Goal: Task Accomplishment & Management: Use online tool/utility

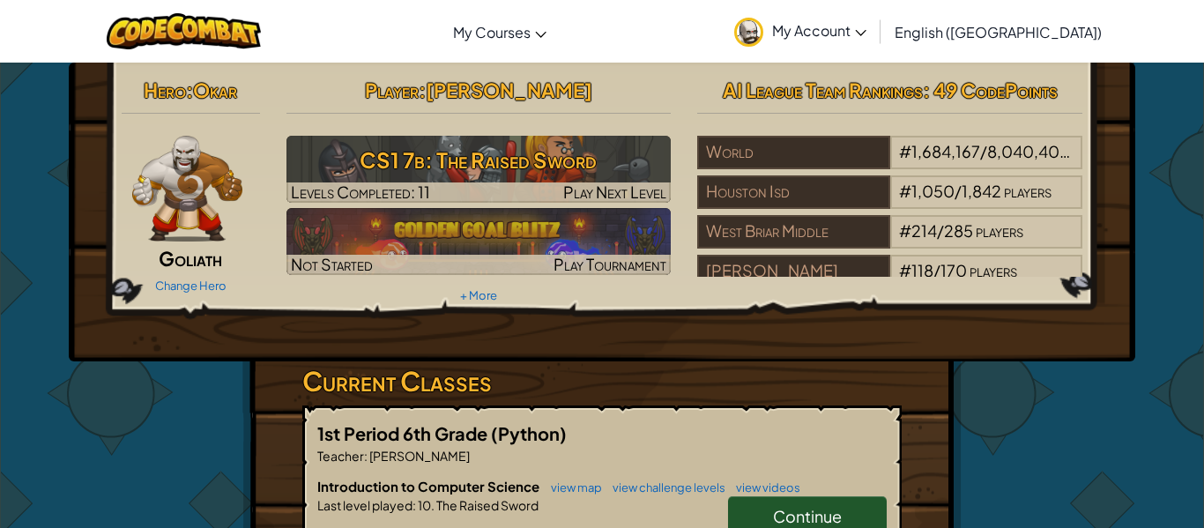
click at [799, 509] on span "Continue" at bounding box center [807, 516] width 69 height 20
click at [853, 513] on link "Continue" at bounding box center [807, 516] width 159 height 41
click at [832, 523] on span "Continue" at bounding box center [807, 516] width 69 height 20
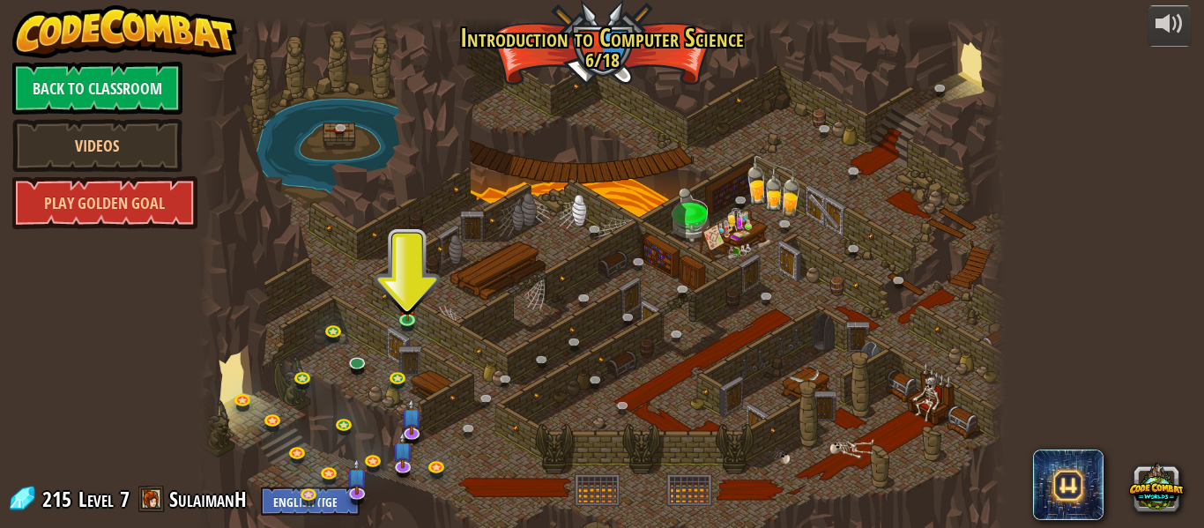
click at [919, 518] on div at bounding box center [602, 282] width 808 height 528
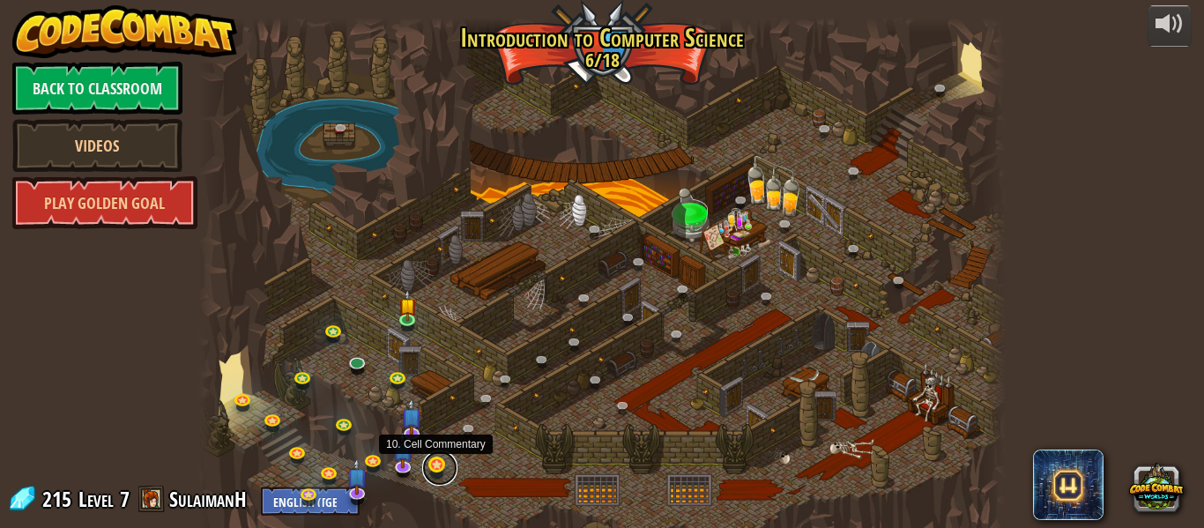
click at [431, 467] on link at bounding box center [439, 468] width 35 height 35
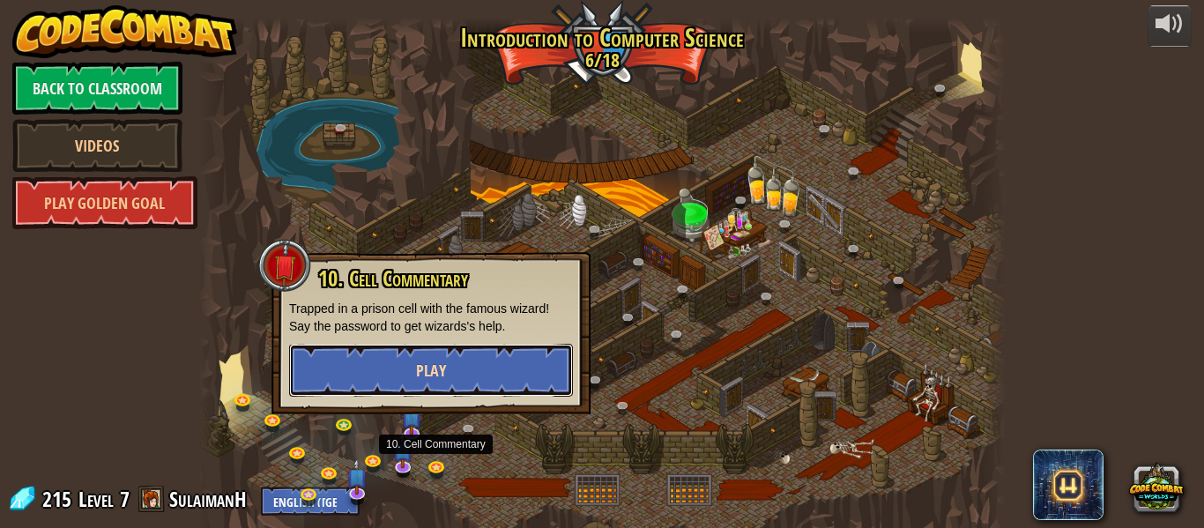
click at [350, 358] on button "Play" at bounding box center [431, 370] width 284 height 53
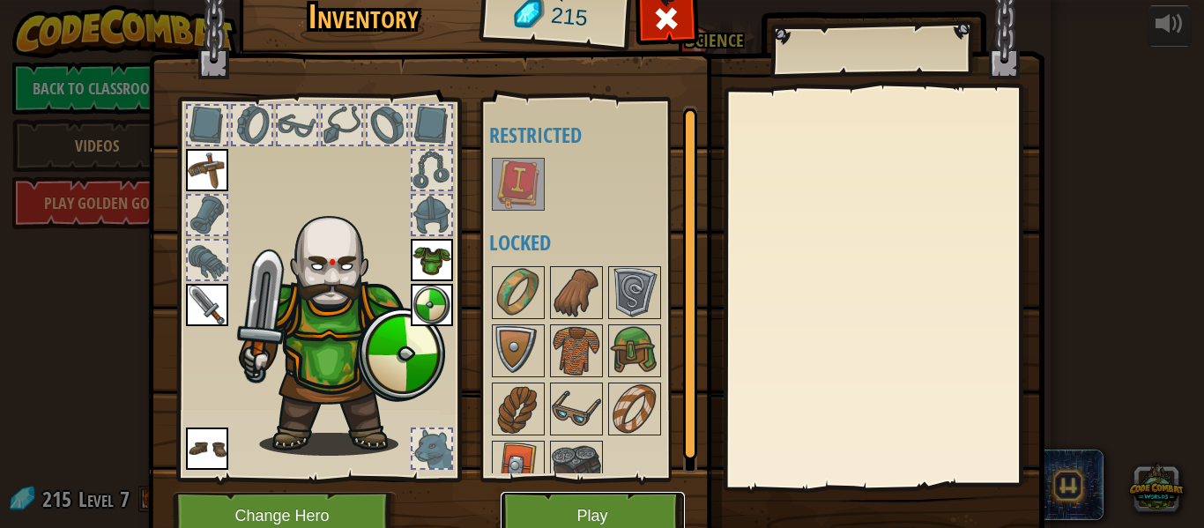
click at [571, 525] on button "Play" at bounding box center [593, 516] width 184 height 48
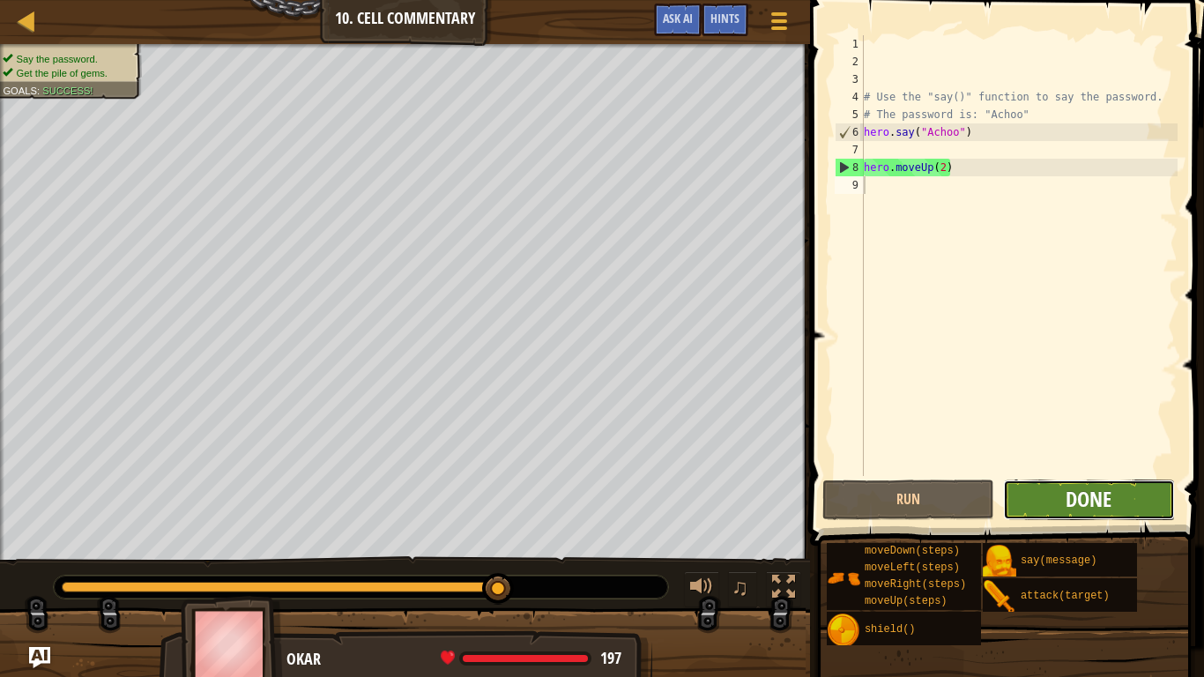
click at [1092, 498] on span "Done" at bounding box center [1089, 499] width 46 height 28
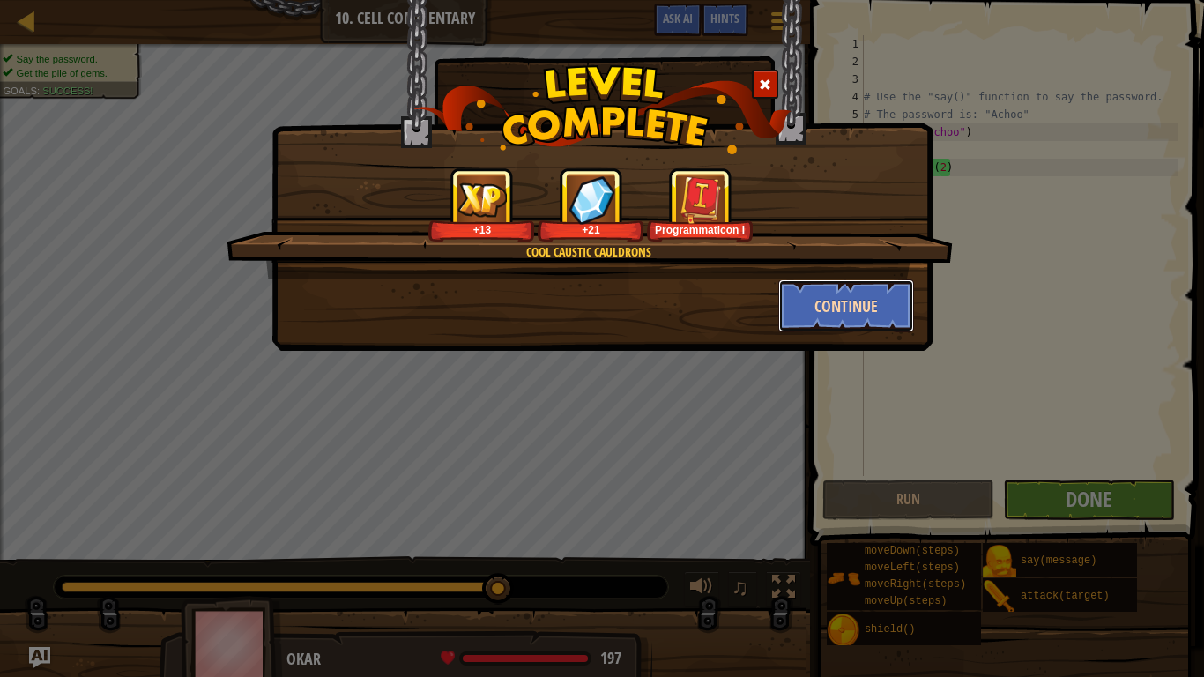
click at [836, 294] on button "Continue" at bounding box center [847, 306] width 137 height 53
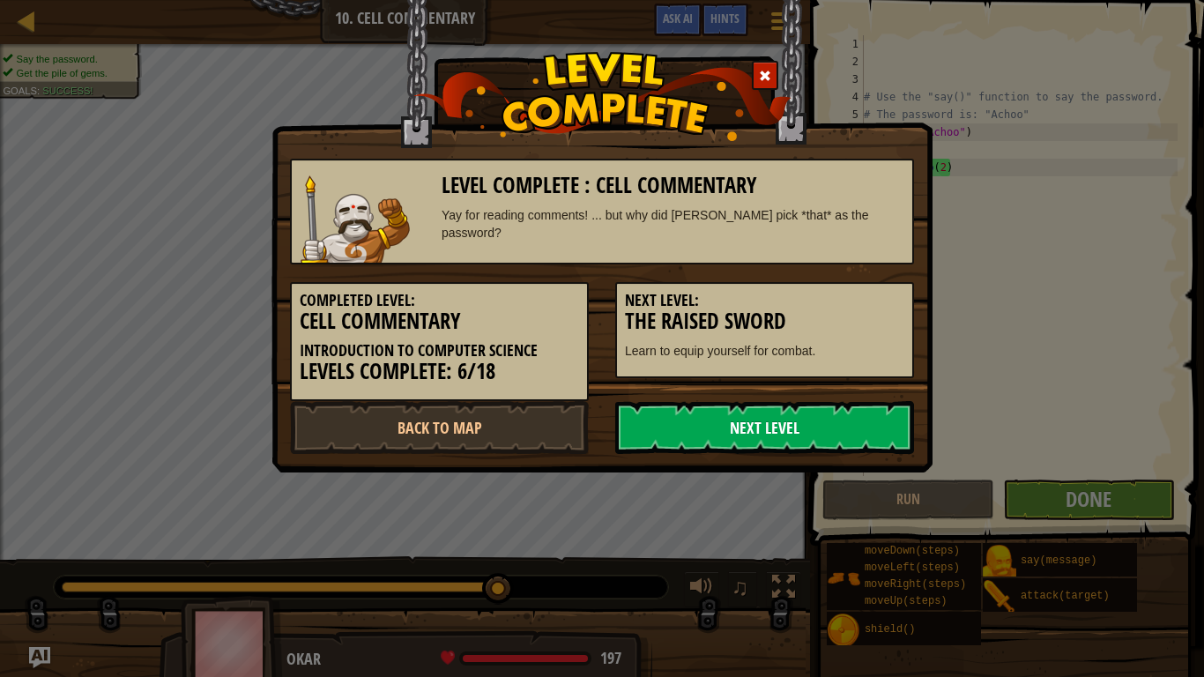
click at [818, 420] on link "Next Level" at bounding box center [764, 427] width 299 height 53
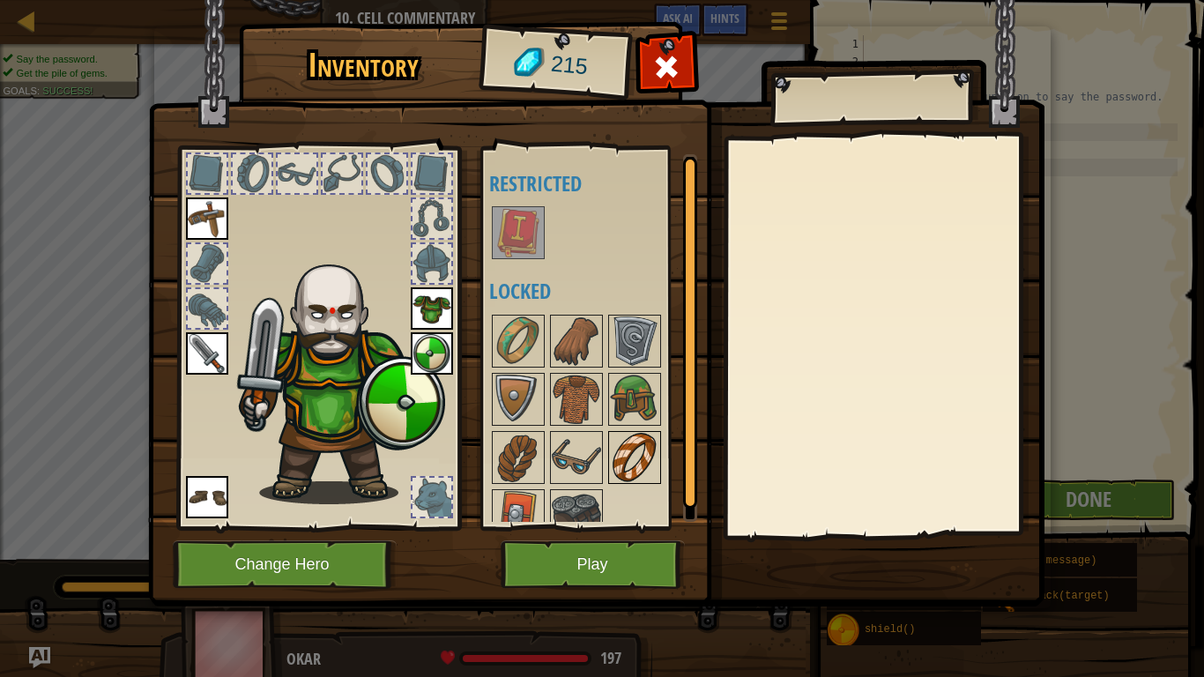
click at [628, 449] on img at bounding box center [634, 457] width 49 height 49
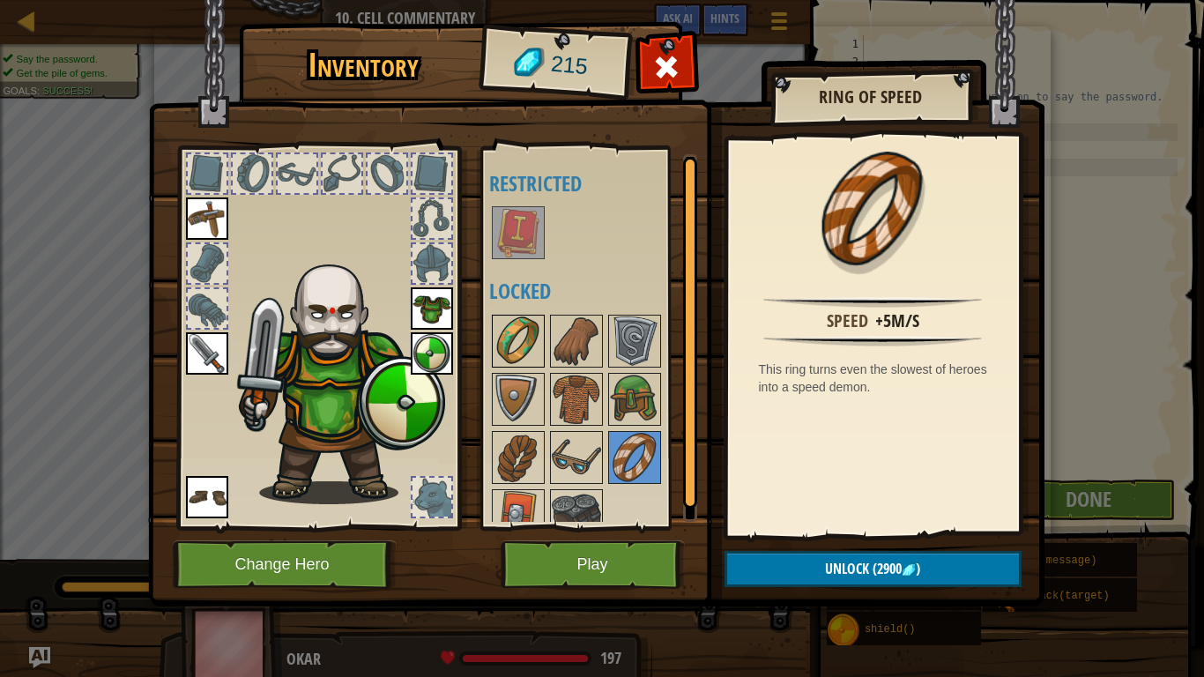
click at [519, 347] on img at bounding box center [518, 341] width 49 height 49
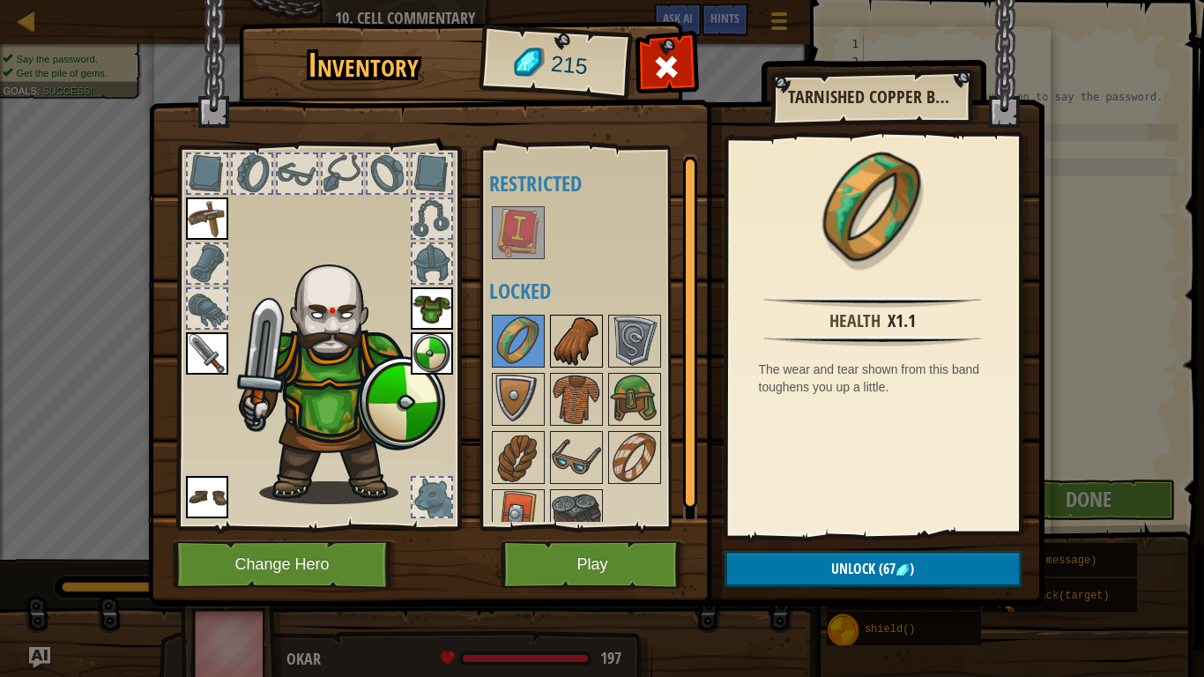
click at [572, 349] on img at bounding box center [576, 341] width 49 height 49
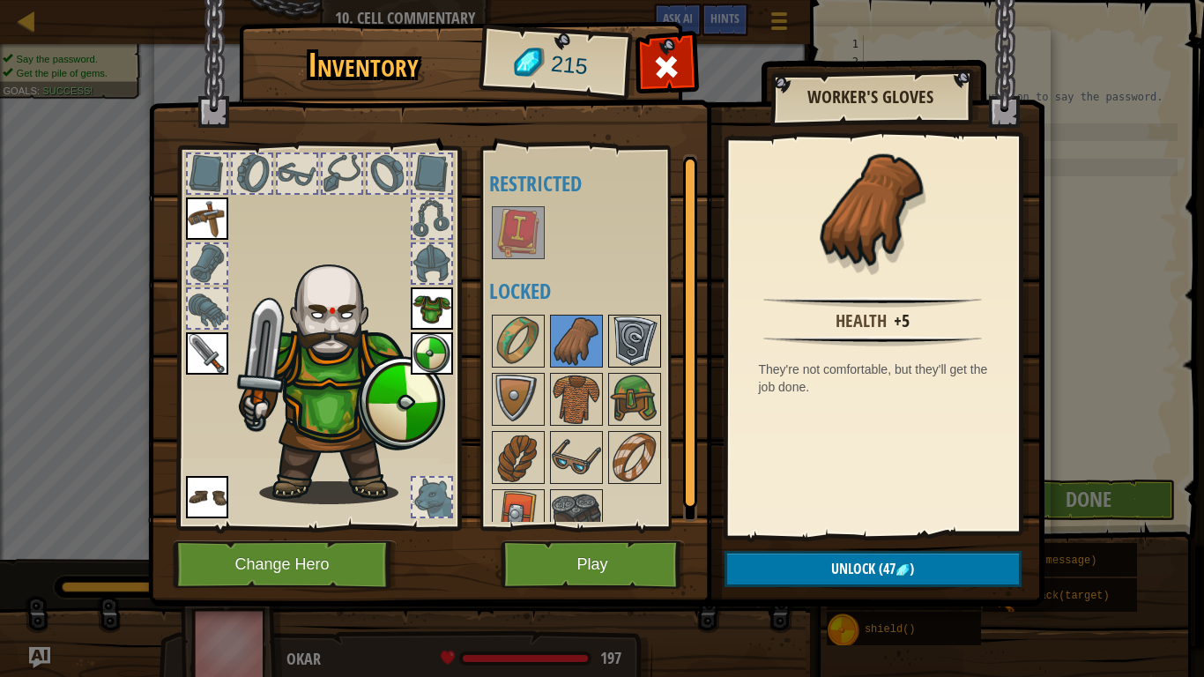
click at [649, 343] on img at bounding box center [634, 341] width 49 height 49
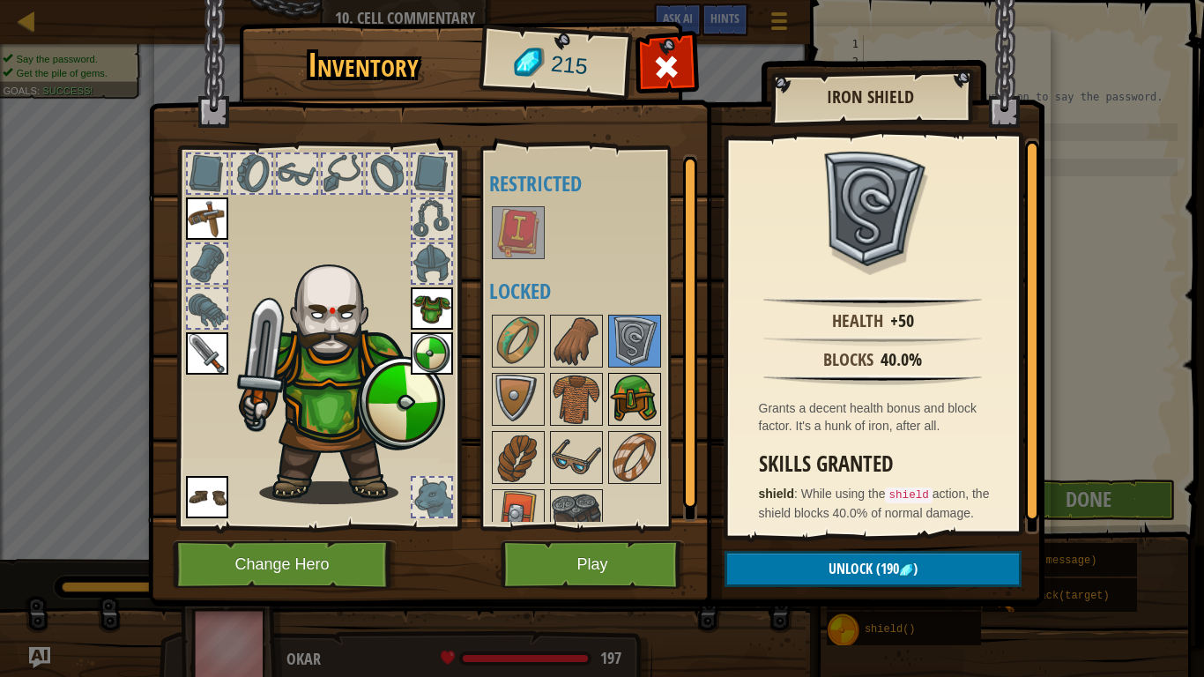
click at [642, 420] on img at bounding box center [634, 399] width 49 height 49
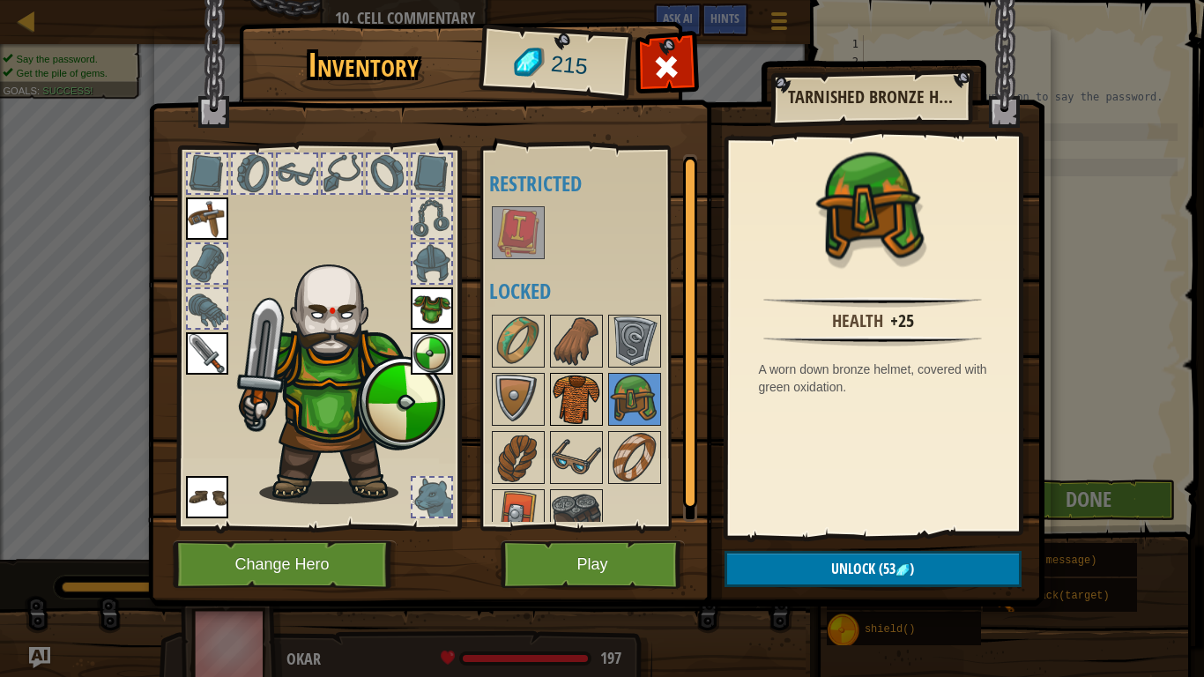
click at [586, 421] on img at bounding box center [576, 399] width 49 height 49
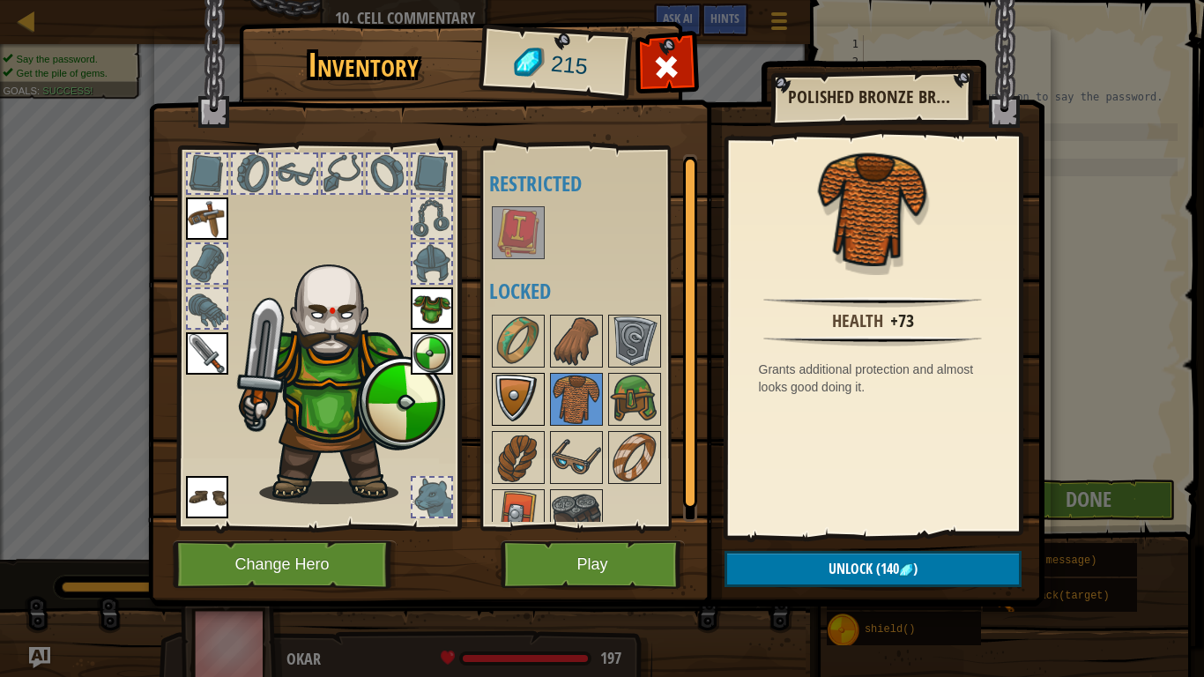
click at [501, 421] on img at bounding box center [518, 399] width 49 height 49
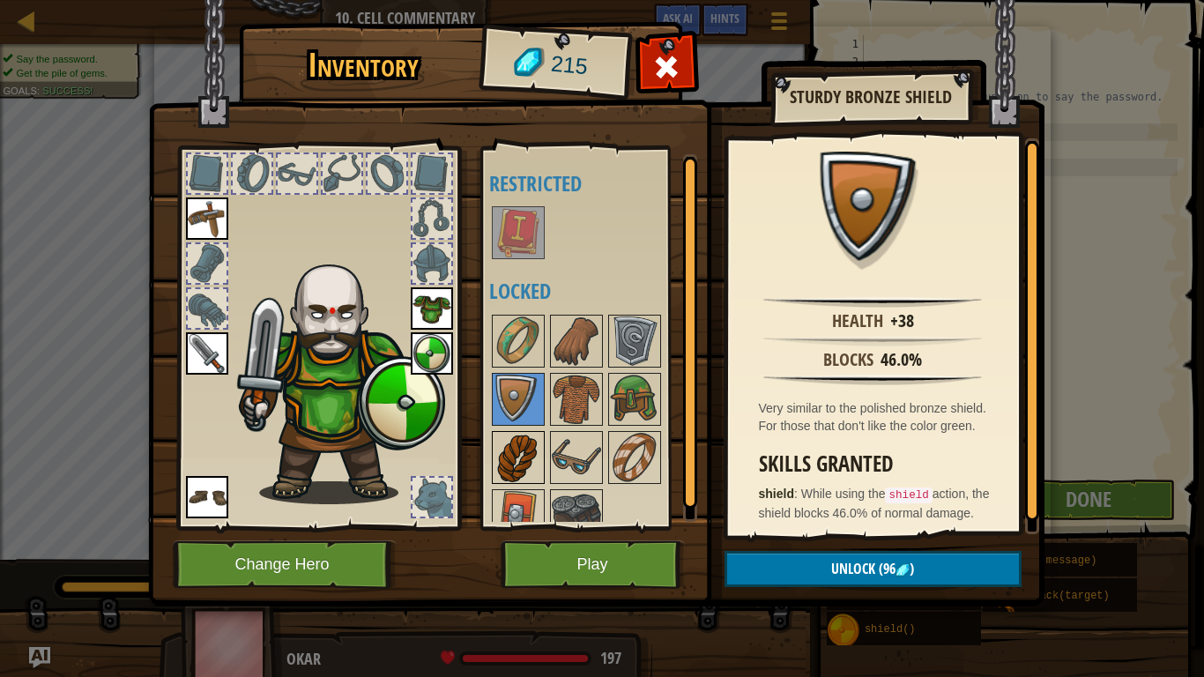
click at [520, 447] on img at bounding box center [518, 457] width 49 height 49
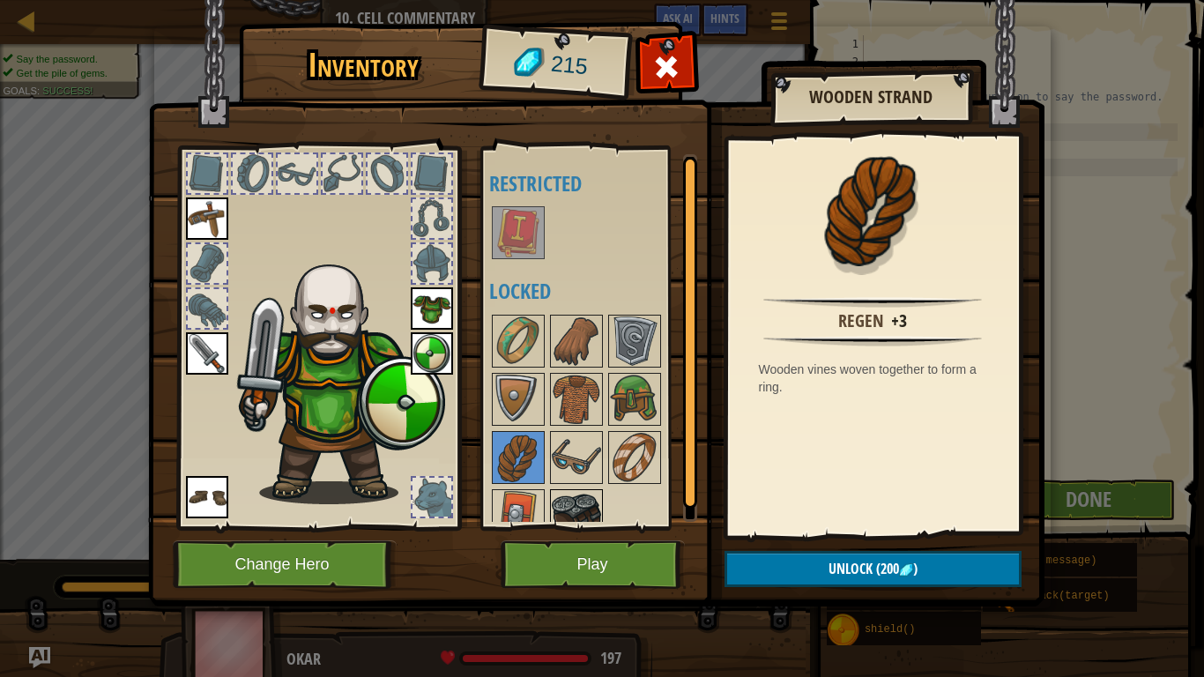
click at [553, 496] on img at bounding box center [576, 515] width 49 height 49
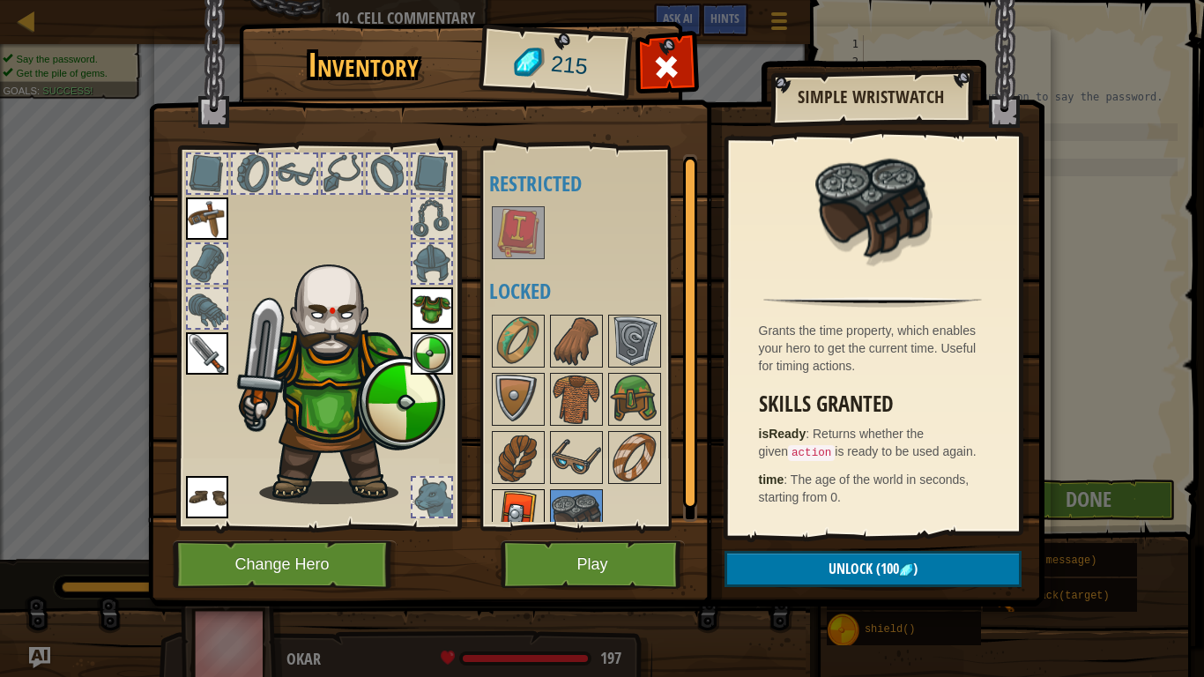
click at [531, 492] on img at bounding box center [518, 515] width 49 height 49
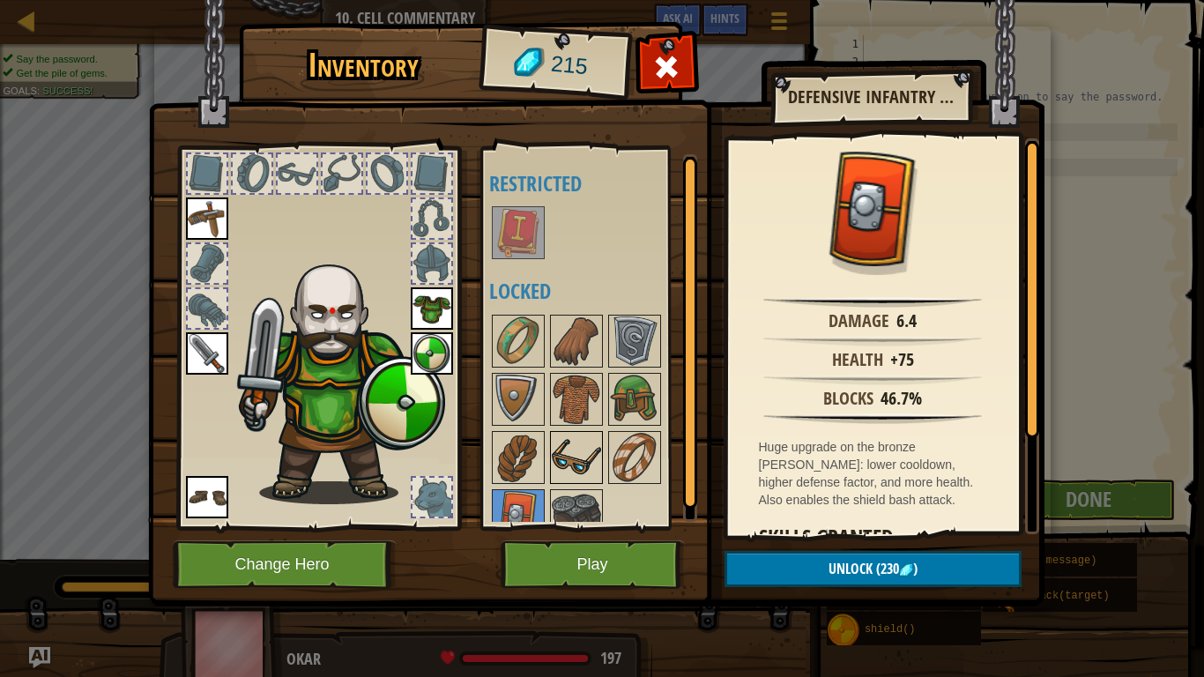
click at [557, 467] on img at bounding box center [576, 457] width 49 height 49
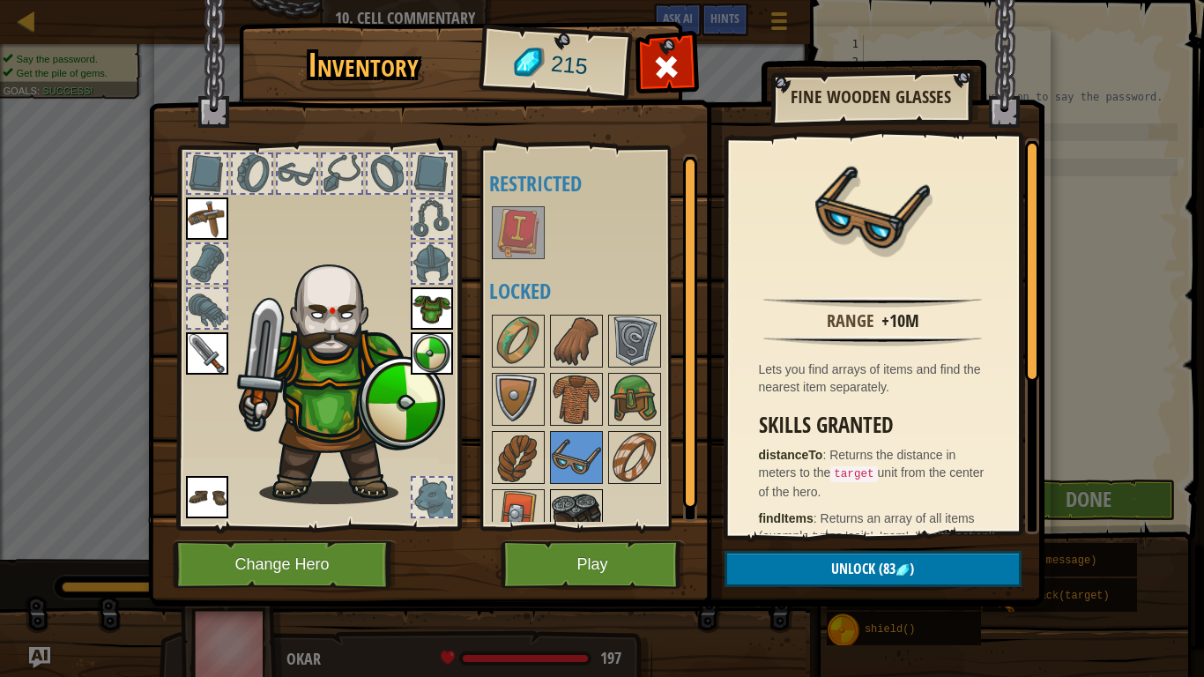
click at [571, 500] on img at bounding box center [576, 515] width 49 height 49
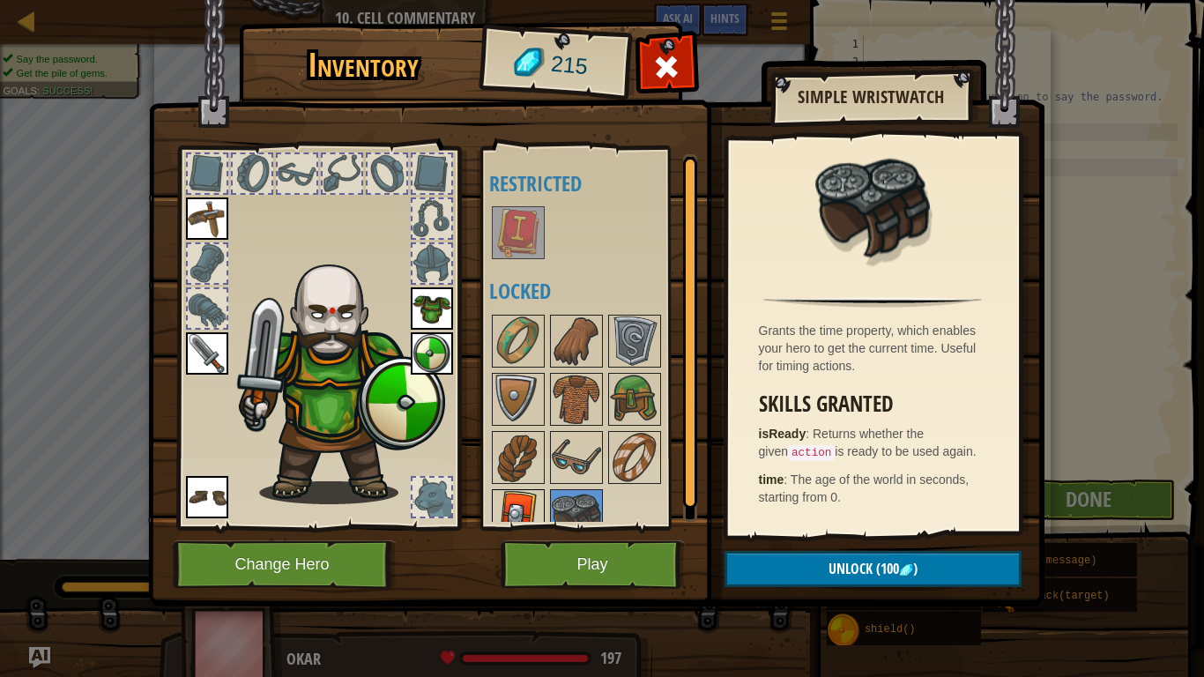
click at [536, 502] on img at bounding box center [518, 515] width 49 height 49
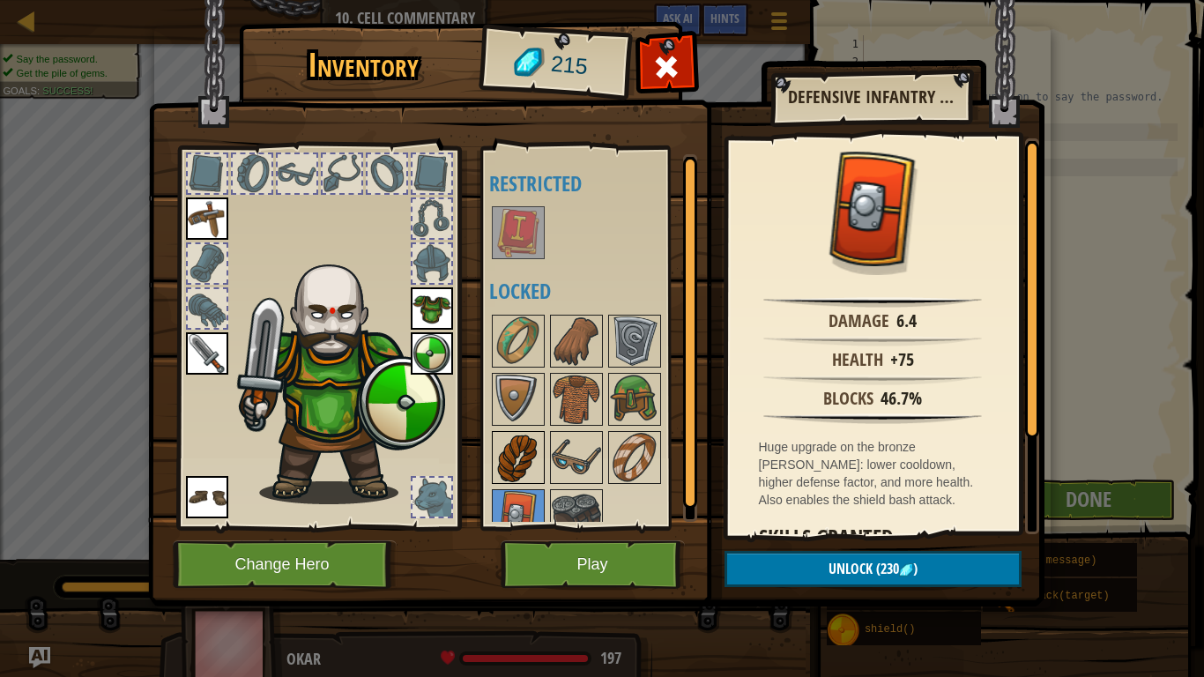
click at [522, 460] on img at bounding box center [518, 457] width 49 height 49
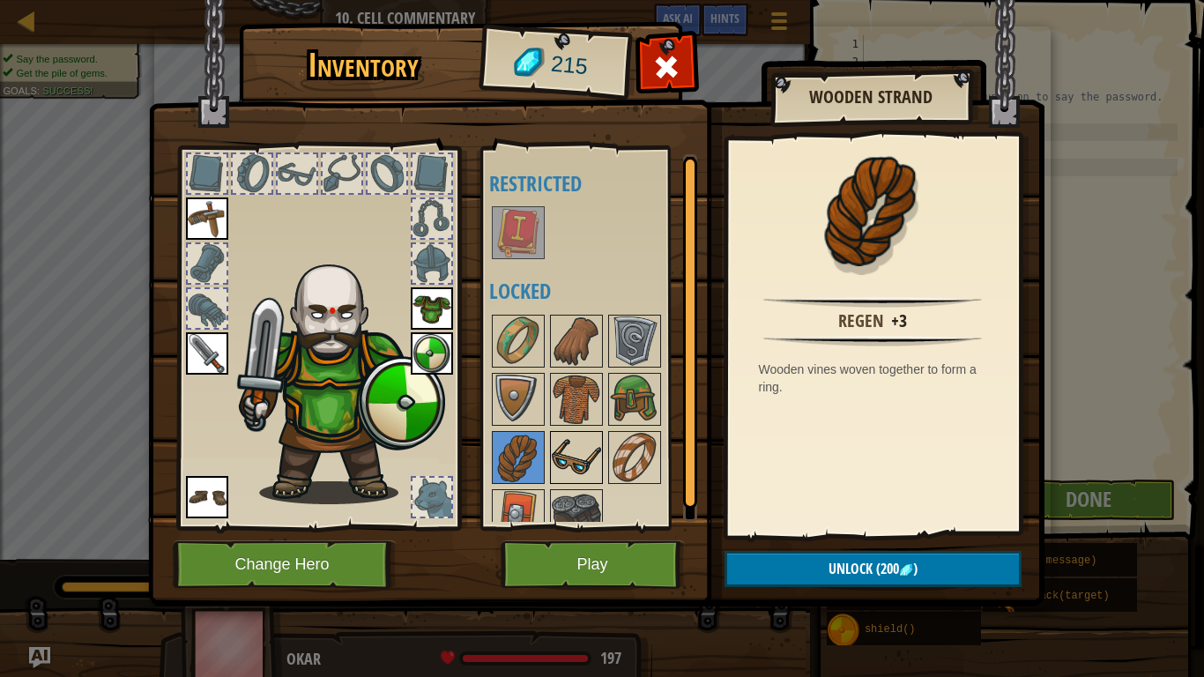
click at [570, 458] on img at bounding box center [576, 457] width 49 height 49
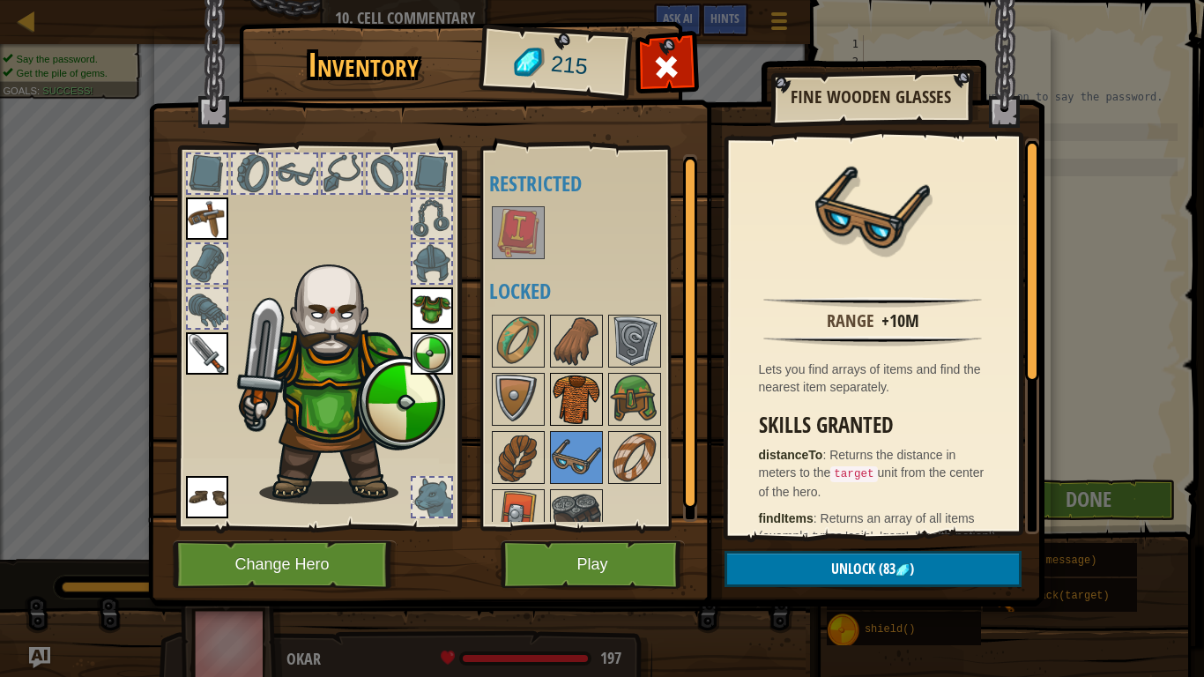
click at [583, 417] on img at bounding box center [576, 399] width 49 height 49
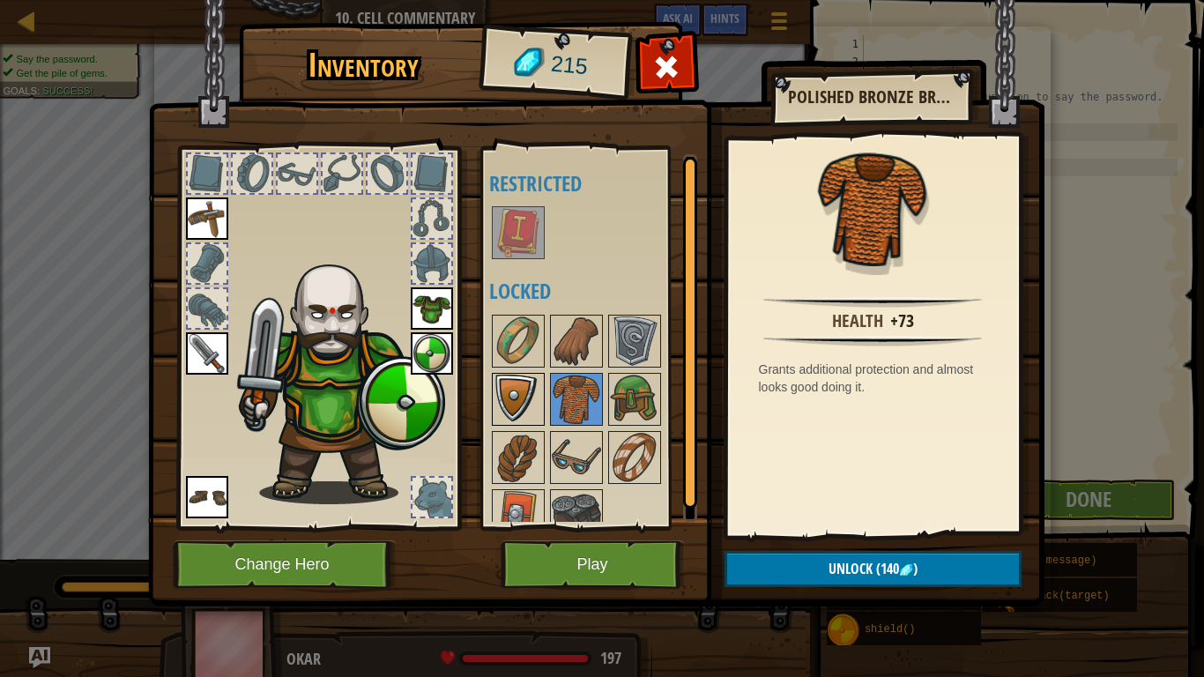
click at [512, 388] on img at bounding box center [518, 399] width 49 height 49
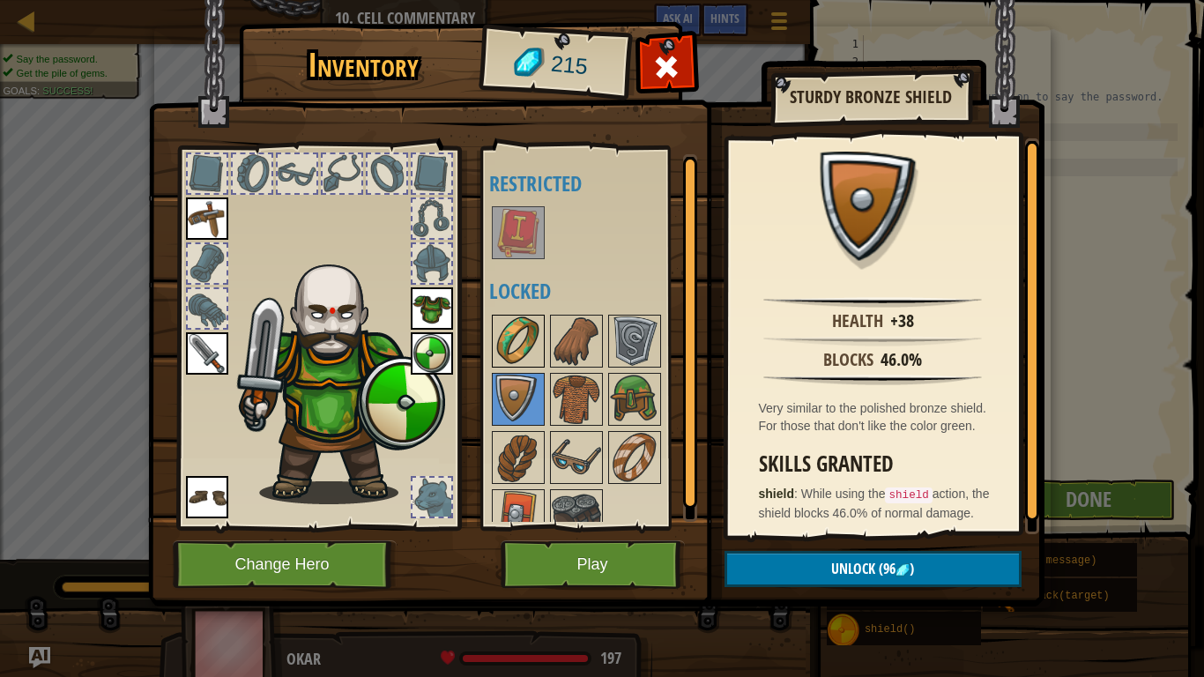
click at [503, 324] on img at bounding box center [518, 341] width 49 height 49
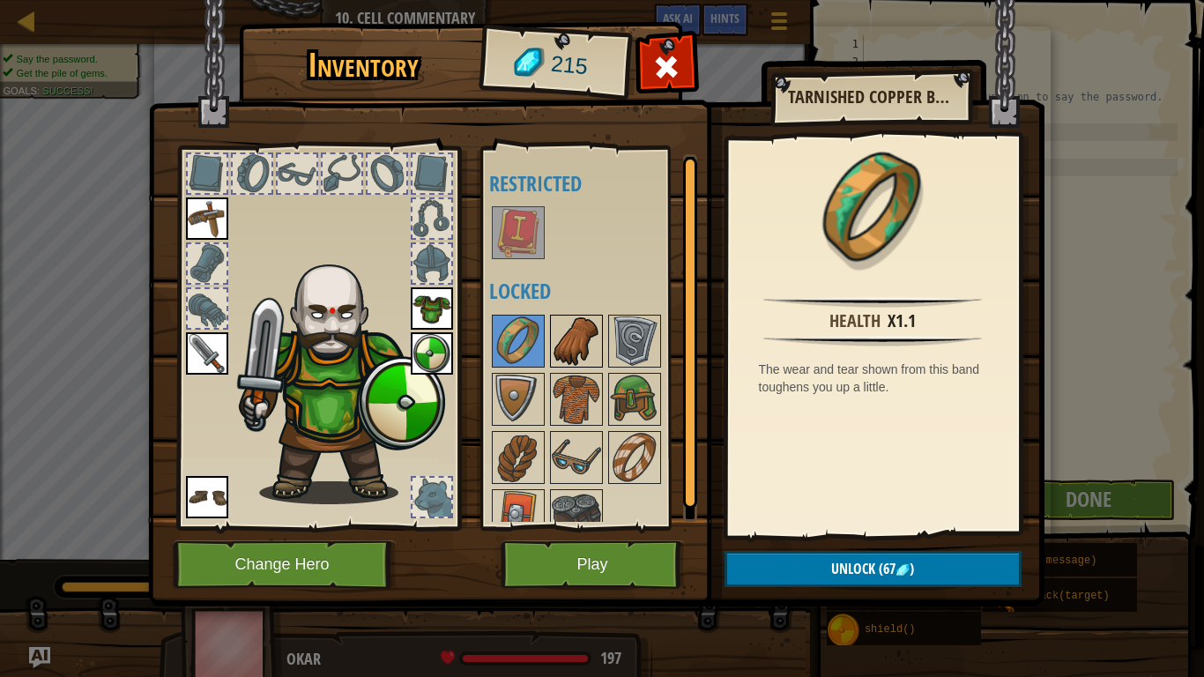
click at [568, 324] on img at bounding box center [576, 341] width 49 height 49
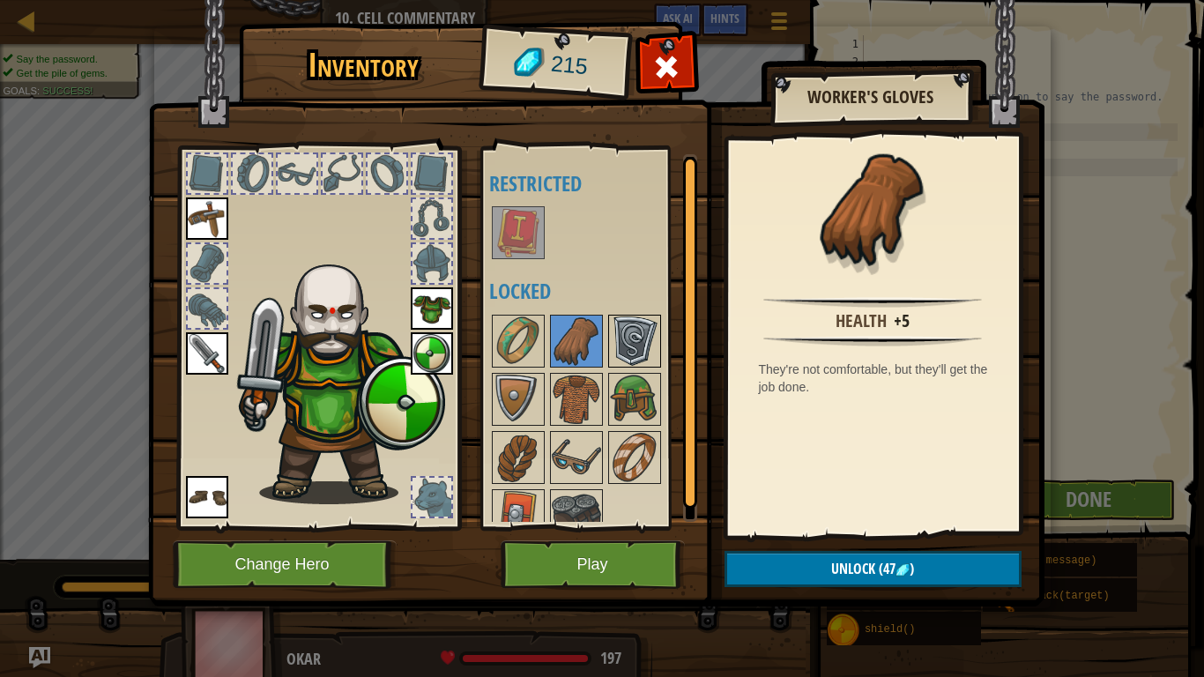
click at [624, 325] on img at bounding box center [634, 341] width 49 height 49
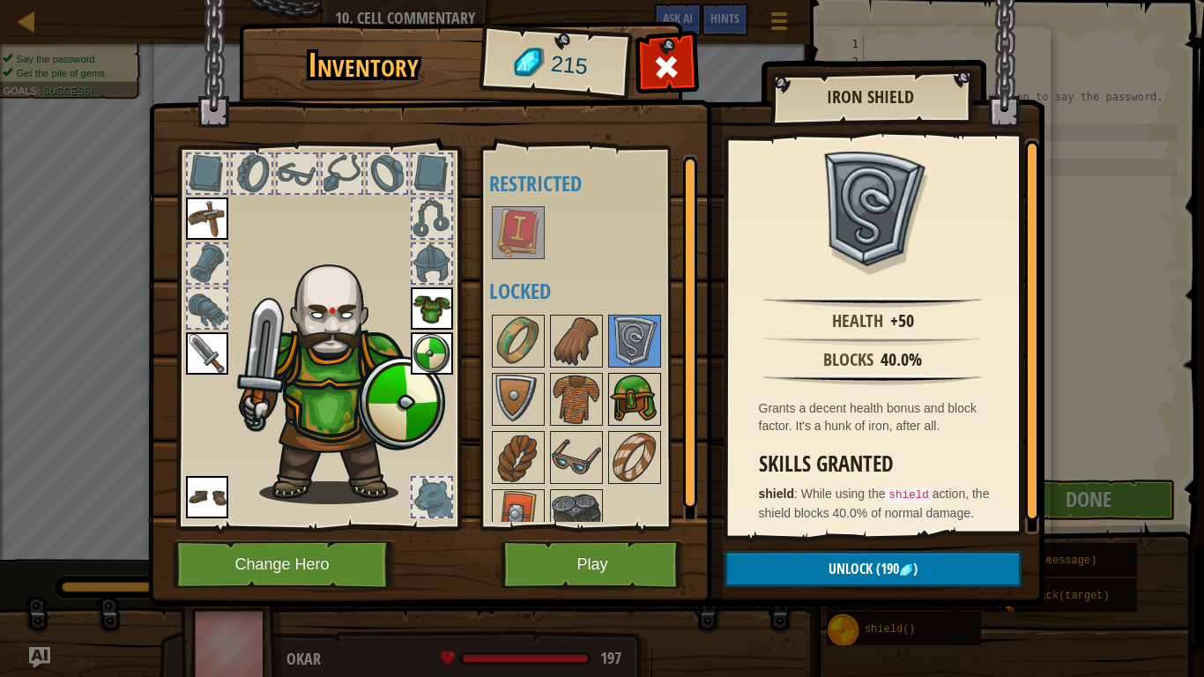
click at [628, 399] on img at bounding box center [634, 399] width 49 height 49
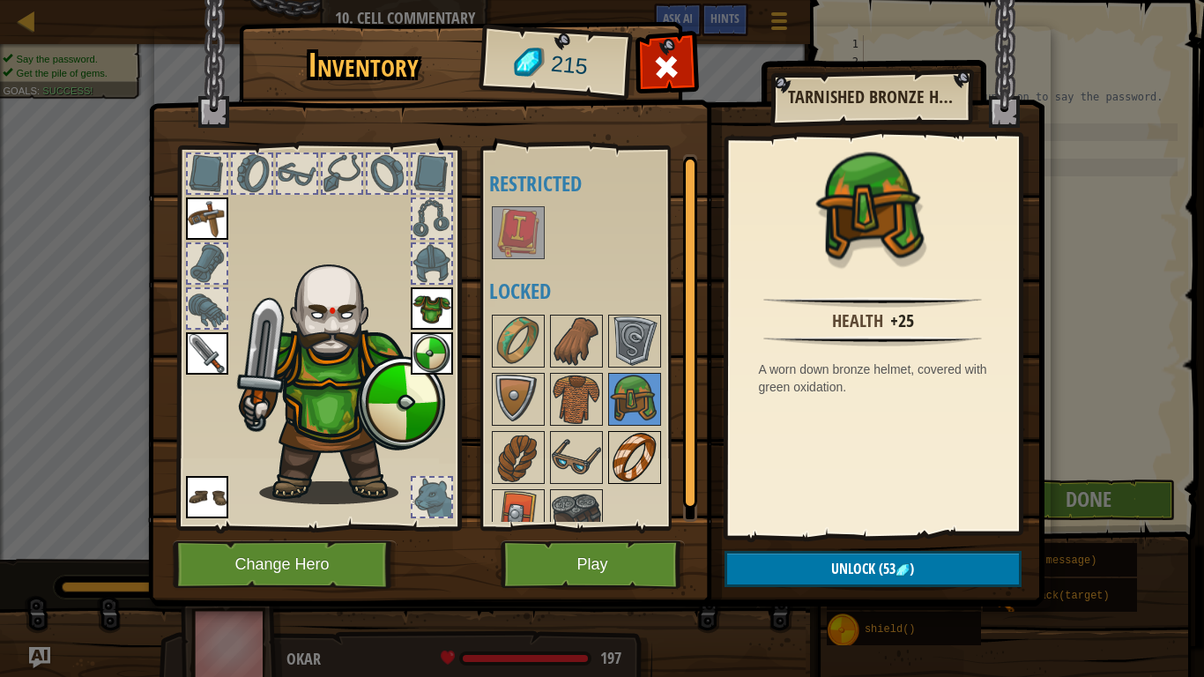
click at [630, 439] on img at bounding box center [634, 457] width 49 height 49
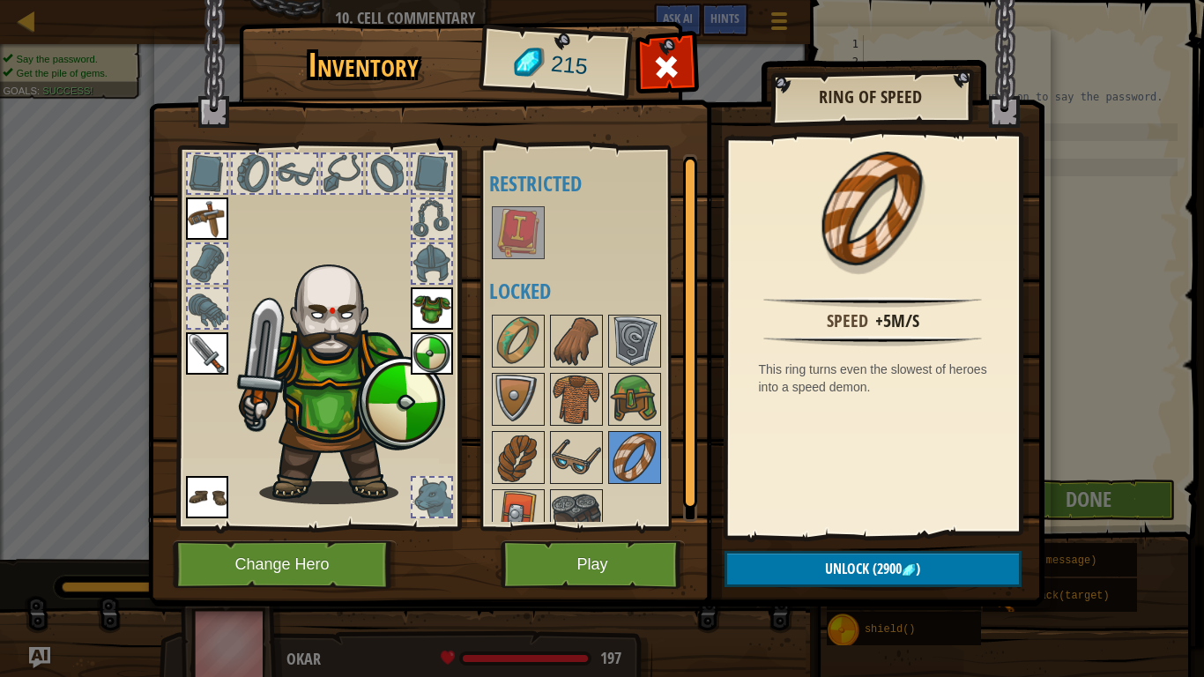
click at [512, 216] on img at bounding box center [518, 232] width 49 height 49
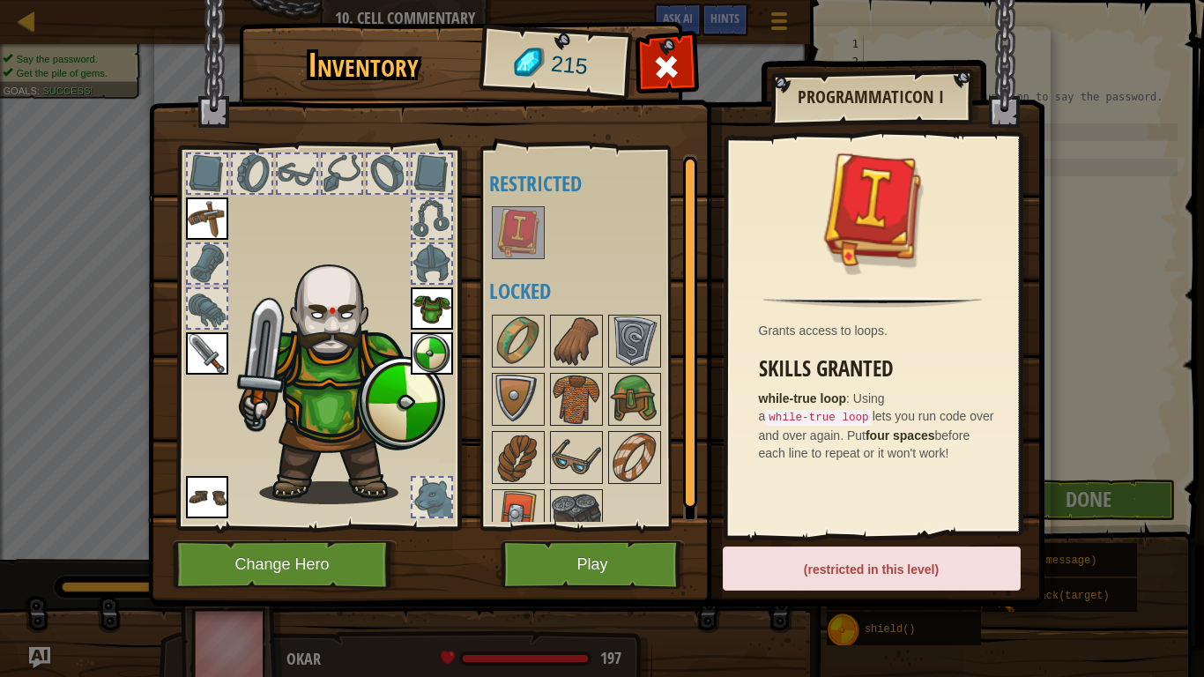
click at [935, 434] on strong "four spaces" at bounding box center [901, 436] width 70 height 14
click at [503, 527] on button "Play" at bounding box center [593, 564] width 184 height 48
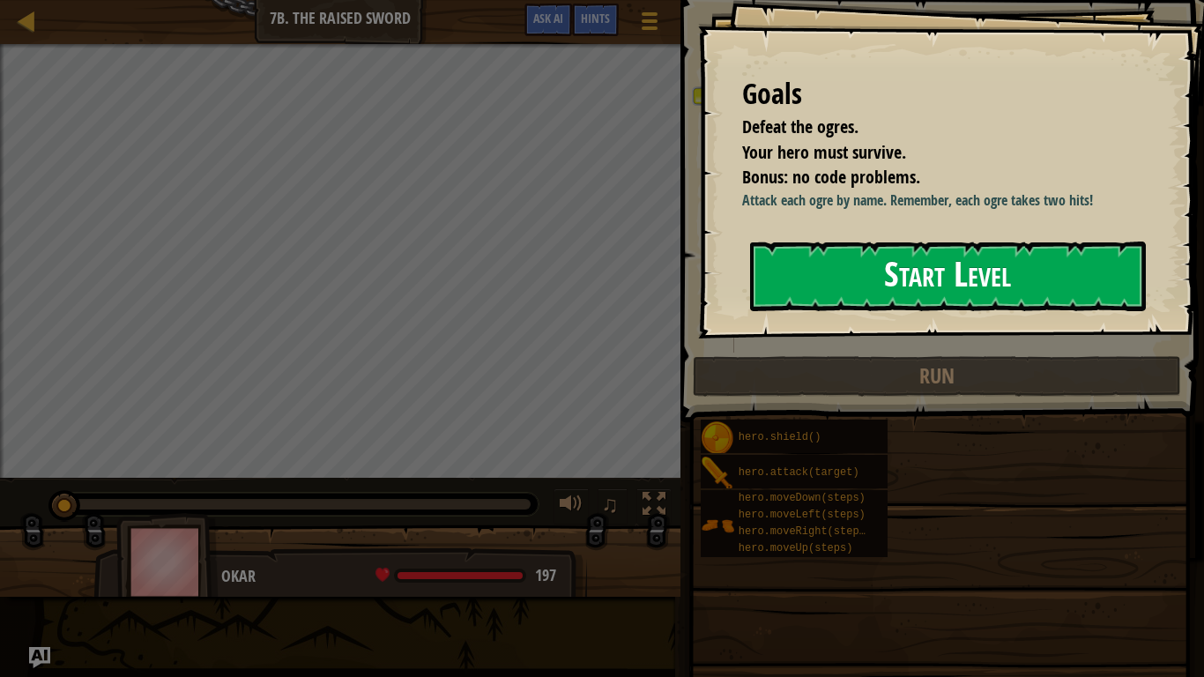
click at [895, 300] on button "Start Level" at bounding box center [948, 277] width 396 height 70
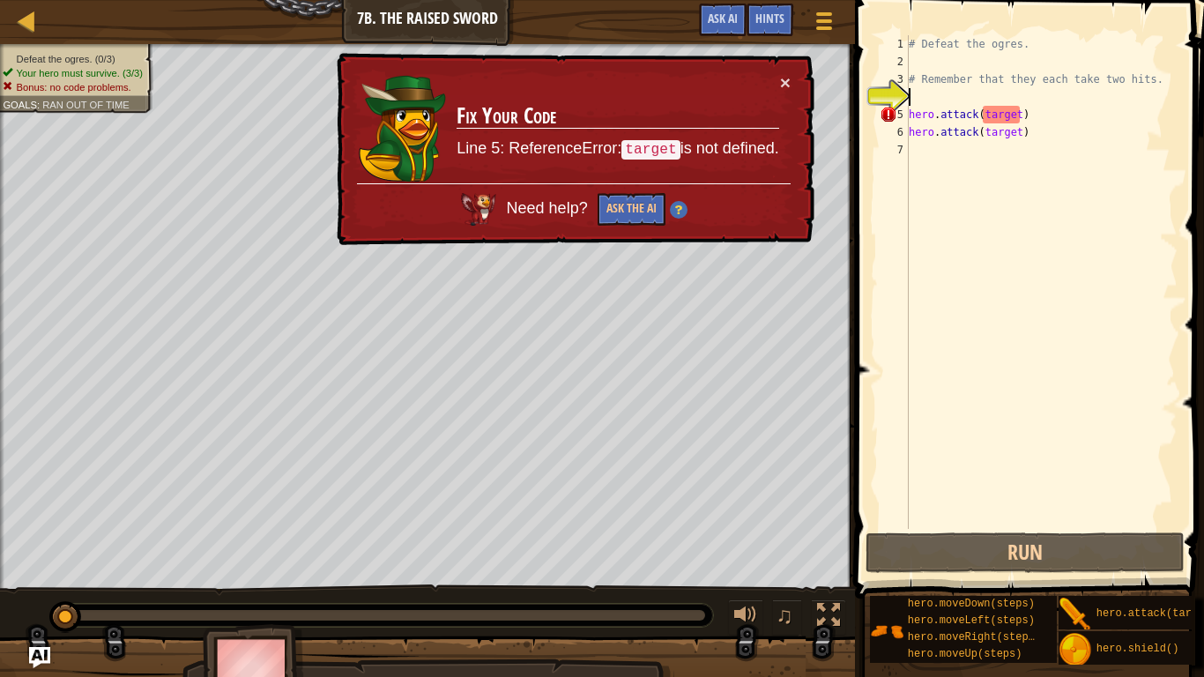
click at [747, 73] on td "Fix Your Code Line 5: ReferenceError: target is not defined." at bounding box center [617, 128] width 325 height 116
click at [791, 86] on div "× Fix Your Code Line 5: ReferenceError: target is not defined. Need help? Ask t…" at bounding box center [574, 149] width 484 height 200
click at [787, 78] on button "×" at bounding box center [784, 79] width 11 height 19
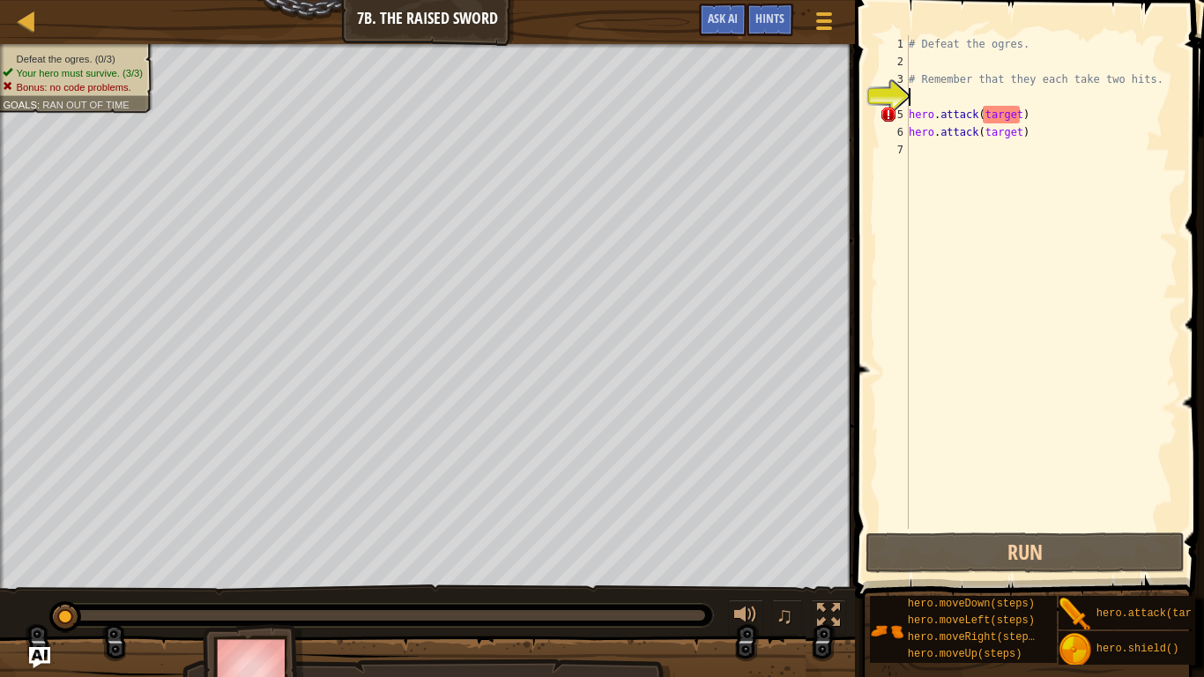
click at [1017, 116] on div "# Defeat the ogres. # Remember that they each take two hits. hero . attack ( ta…" at bounding box center [1042, 299] width 272 height 529
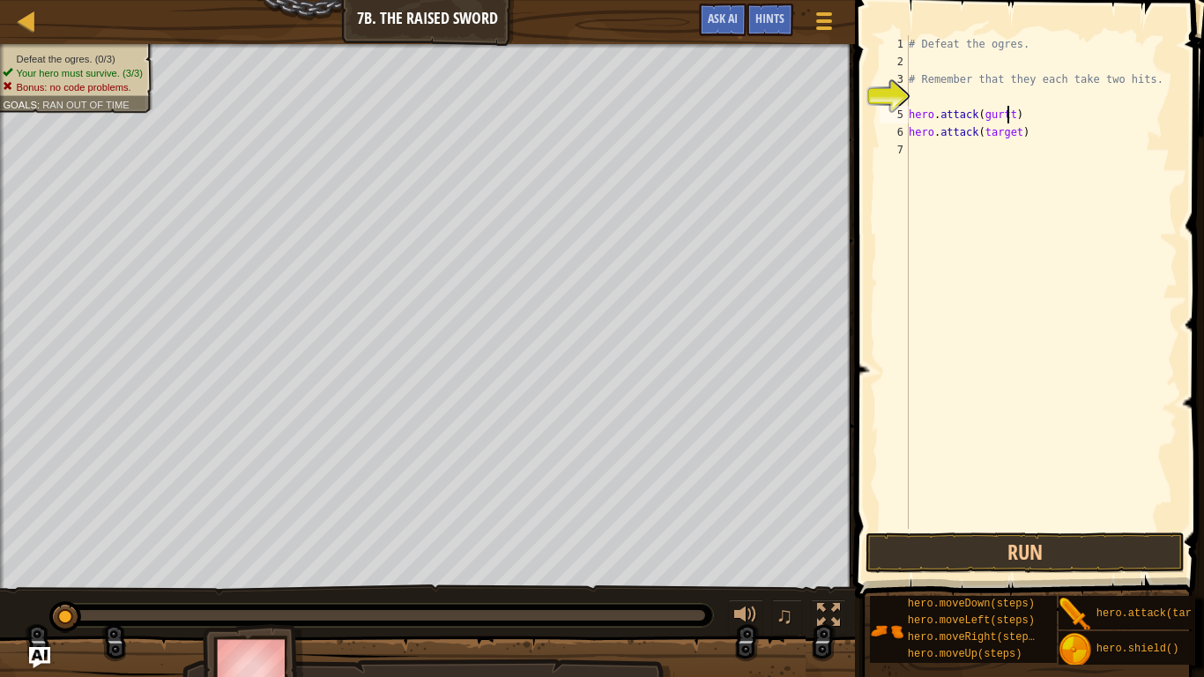
scroll to position [8, 14]
type textarea "hero.attack(gurt)"
click at [1024, 141] on div "# Defeat the ogres. # Remember that they each take two hits. hero . attack ( gu…" at bounding box center [1042, 299] width 272 height 529
click at [1017, 137] on div "# Defeat the ogres. # Remember that they each take two hits. hero . attack ( gu…" at bounding box center [1042, 299] width 272 height 529
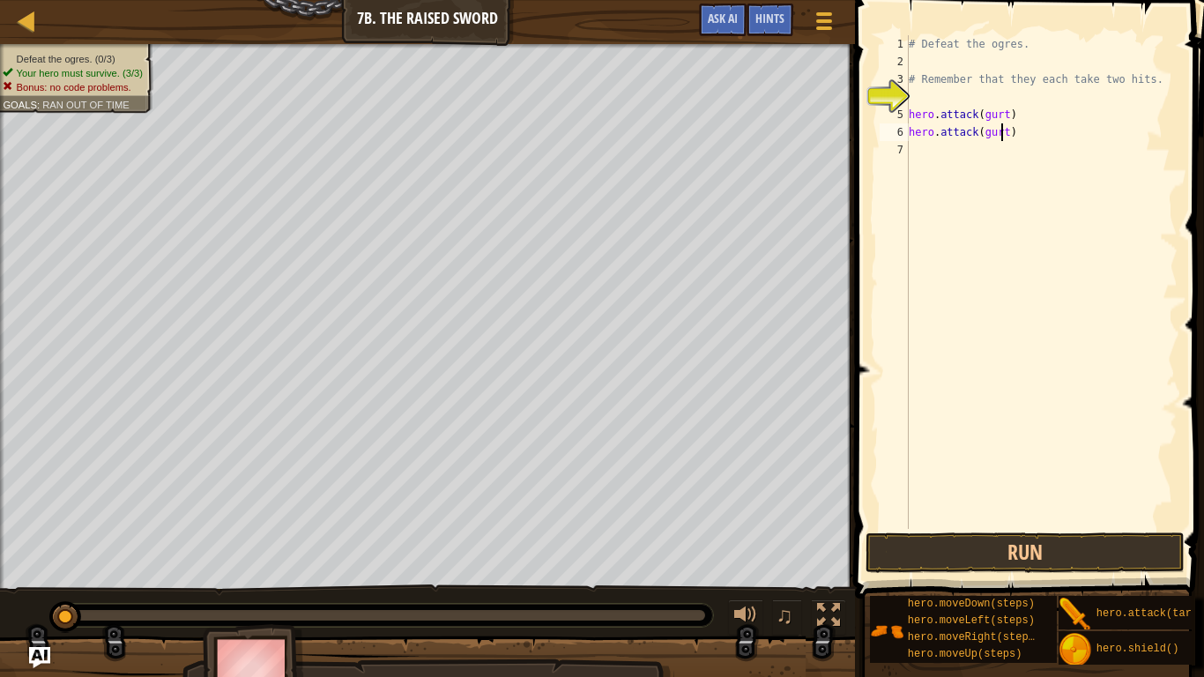
scroll to position [8, 14]
click at [1016, 147] on div "# Defeat the ogres. # Remember that they each take two hits. hero . attack ( gu…" at bounding box center [1042, 299] width 272 height 529
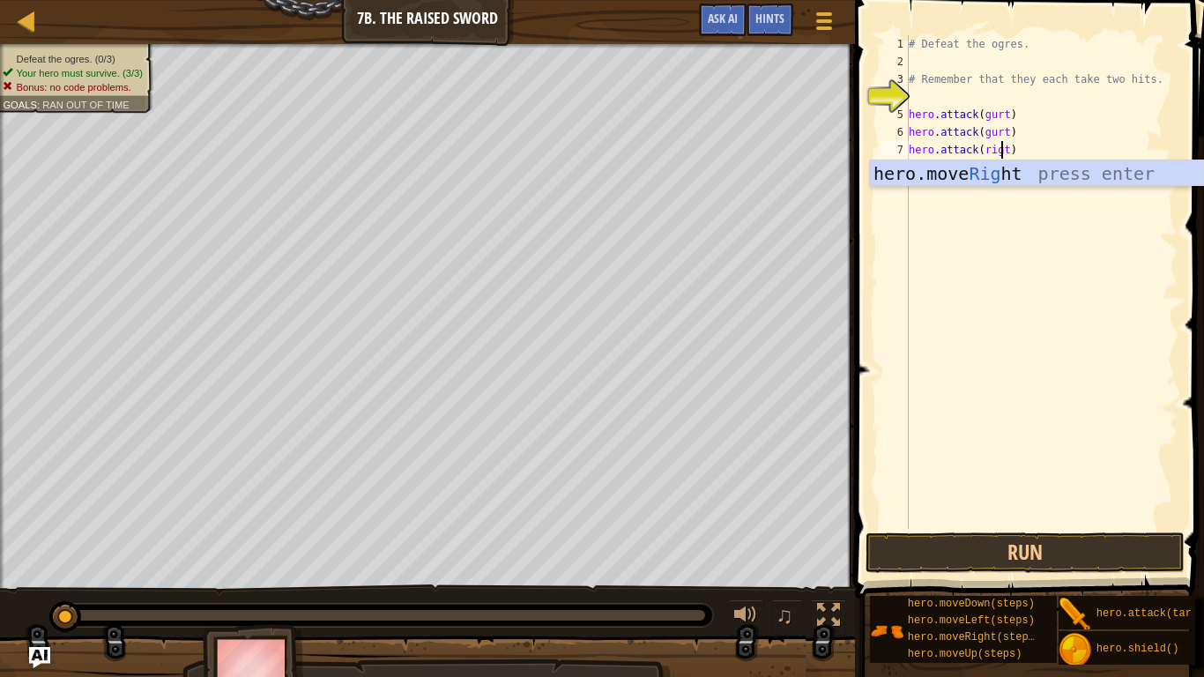
scroll to position [8, 13]
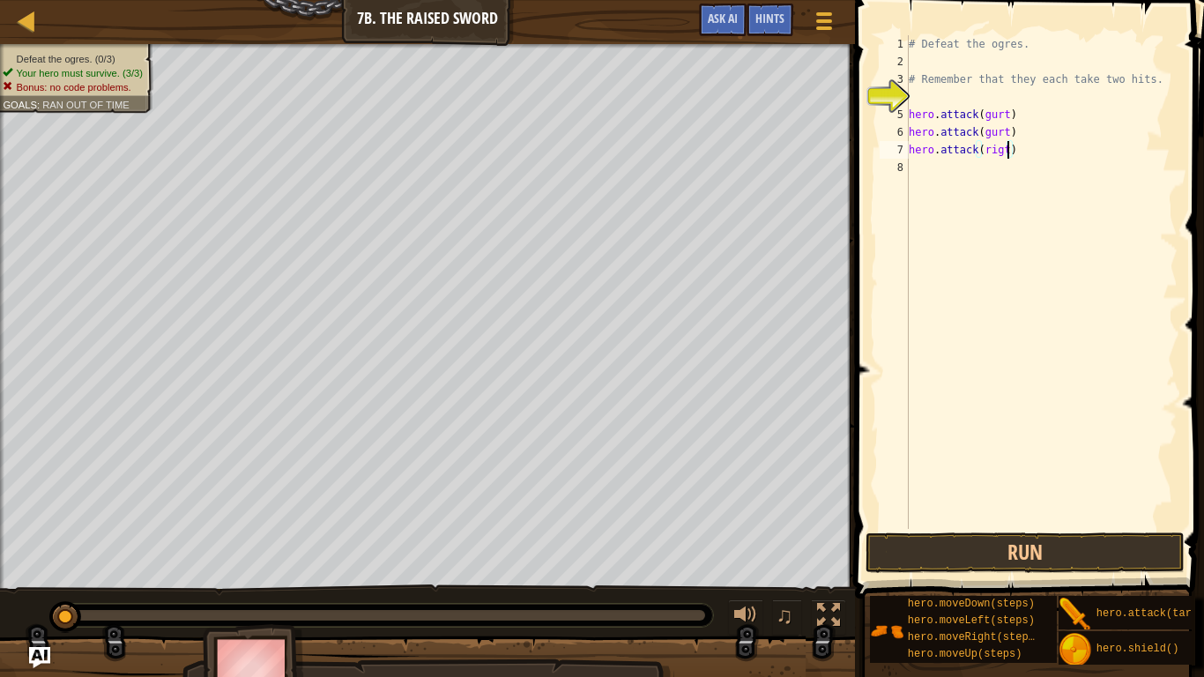
click at [1008, 153] on div "# Defeat the ogres. # Remember that they each take two hits. hero . attack ( gu…" at bounding box center [1042, 299] width 272 height 529
drag, startPoint x: 1061, startPoint y: 608, endPoint x: 967, endPoint y: 284, distance: 337.7
click at [967, 284] on div "Hints Videos hero.attack(rig) 1 2 3 4 5 6 7 8 # Defeat the ogres. # Remember th…" at bounding box center [1027, 334] width 354 height 668
click at [1017, 164] on div "# Defeat the ogres. # Remember that they each take two hits. hero . attack ( gu…" at bounding box center [1042, 299] width 272 height 529
click at [1017, 165] on div "# Defeat the ogres. # Remember that they each take two hits. hero . attack ( gu…" at bounding box center [1042, 299] width 272 height 529
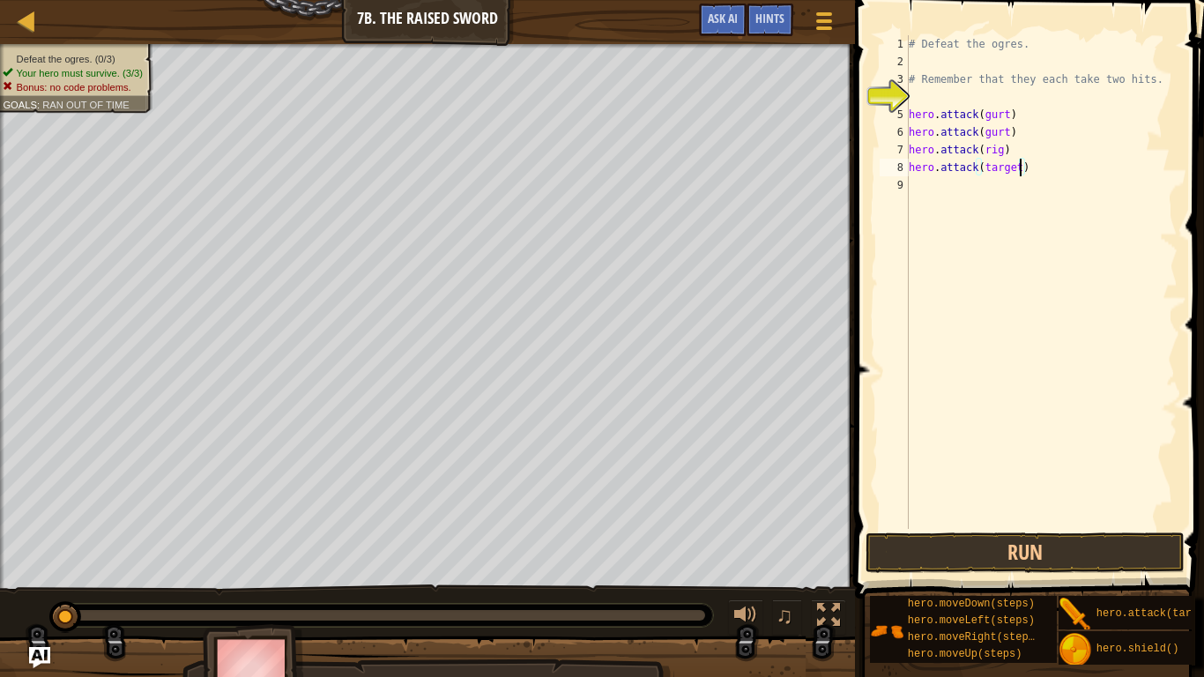
click at [1022, 168] on div "# Defeat the ogres. # Remember that they each take two hits. hero . attack ( gu…" at bounding box center [1042, 299] width 272 height 529
click at [1025, 185] on div "# Defeat the ogres. # Remember that they each take two hits. hero . attack ( gu…" at bounding box center [1045, 299] width 266 height 529
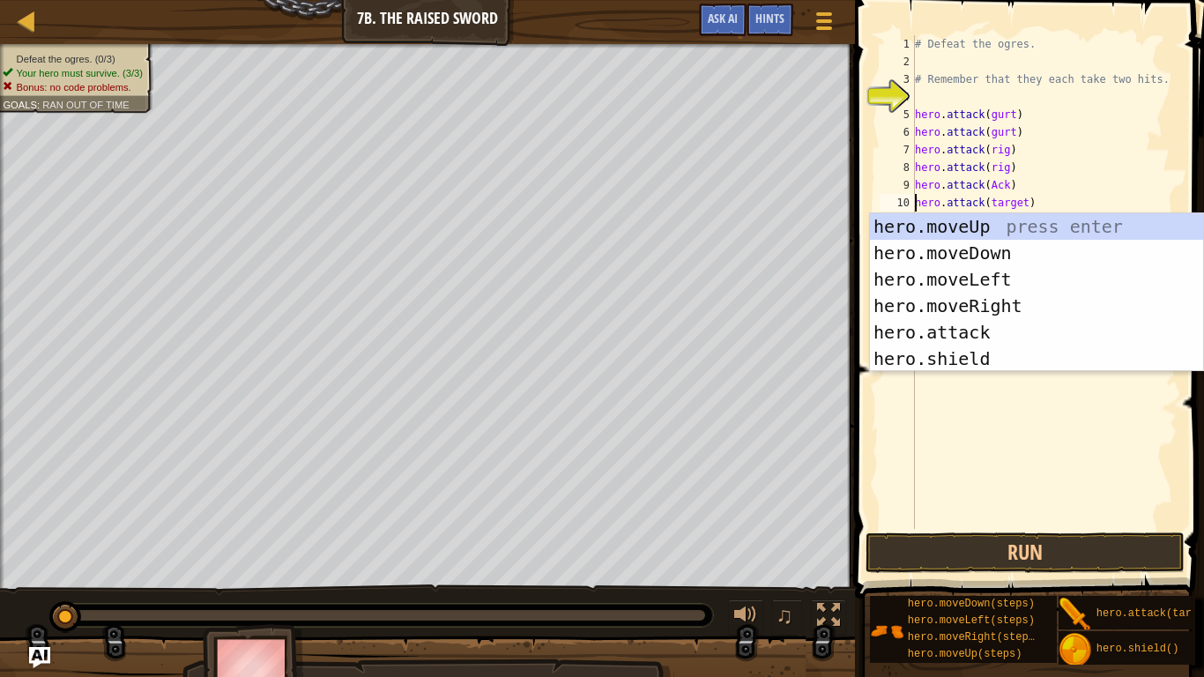
click at [1026, 206] on div "# Defeat the ogres. # Remember that they each take two hits. hero . attack ( gu…" at bounding box center [1045, 299] width 266 height 529
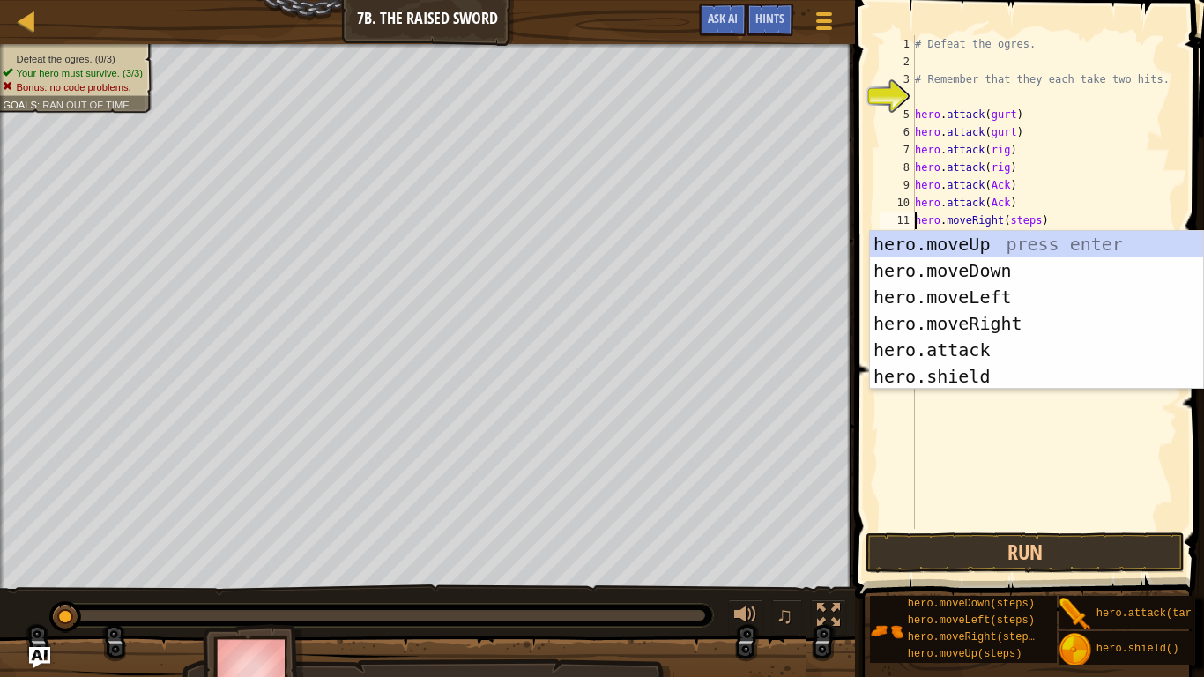
click at [1036, 222] on div "# Defeat the ogres. # Remember that they each take two hits. hero . attack ( gu…" at bounding box center [1045, 299] width 266 height 529
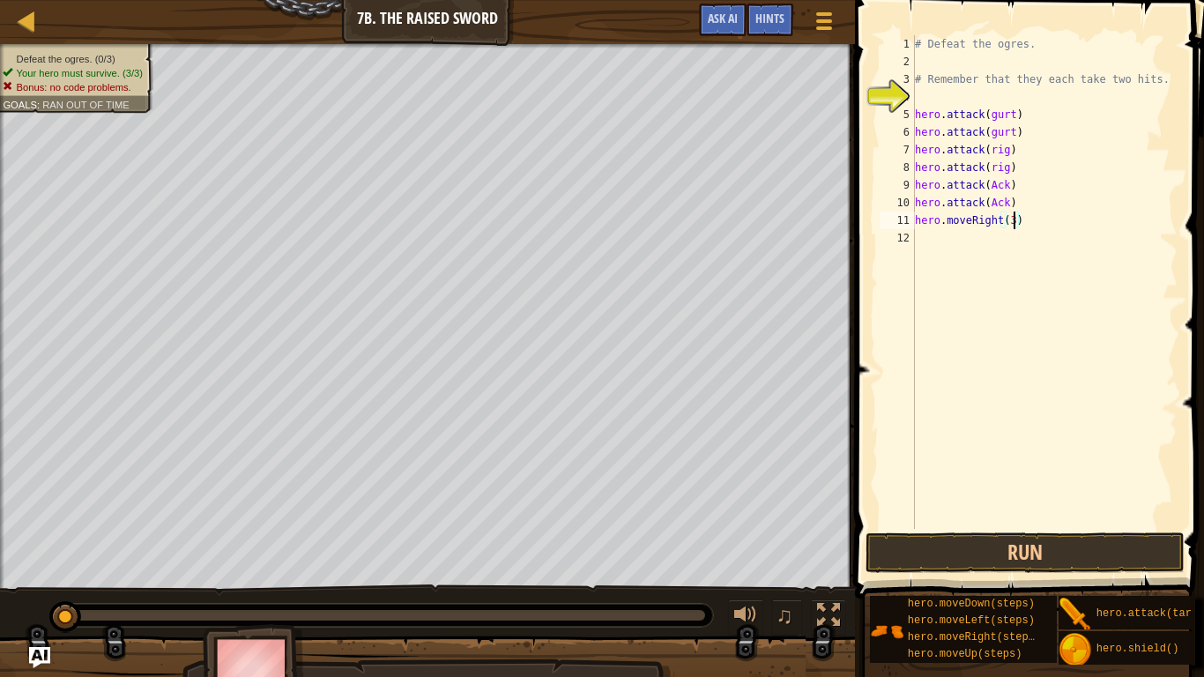
scroll to position [8, 14]
click at [1038, 93] on div "# Defeat the ogres. # Remember that they each take two hits. hero . moveRight (…" at bounding box center [1045, 282] width 266 height 494
click at [1083, 527] on button "Run" at bounding box center [1025, 553] width 318 height 41
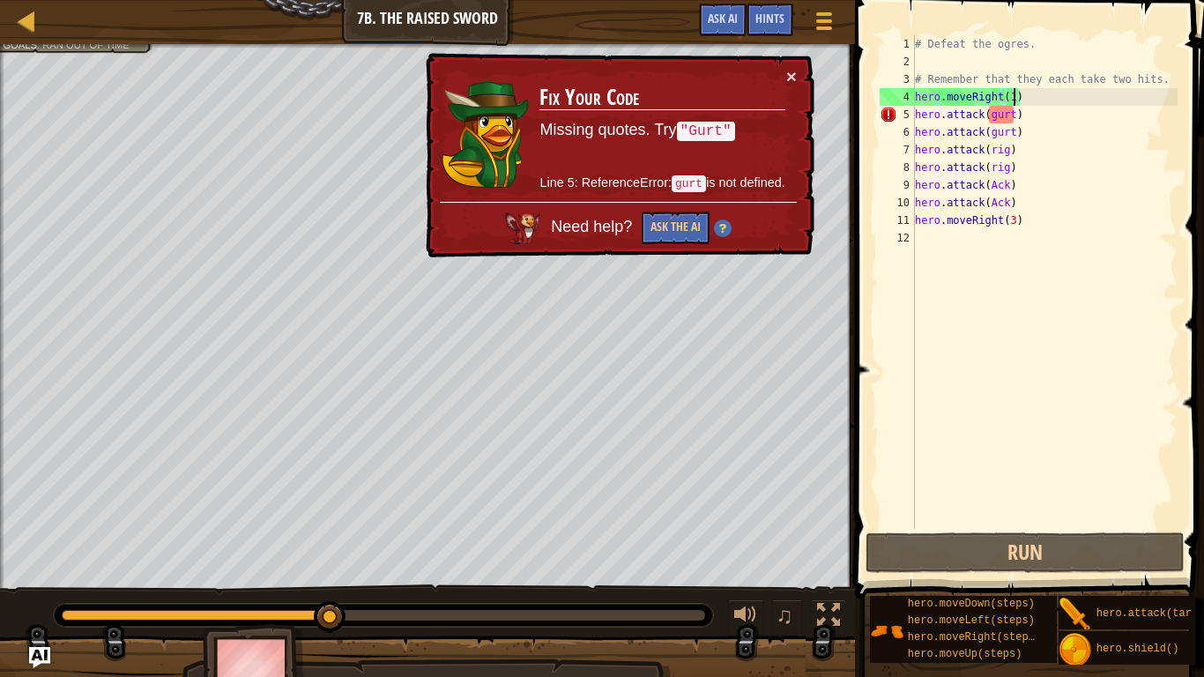
click at [995, 116] on div "# Defeat the ogres. # Remember that they each take two hits. hero . moveRight (…" at bounding box center [1045, 299] width 266 height 529
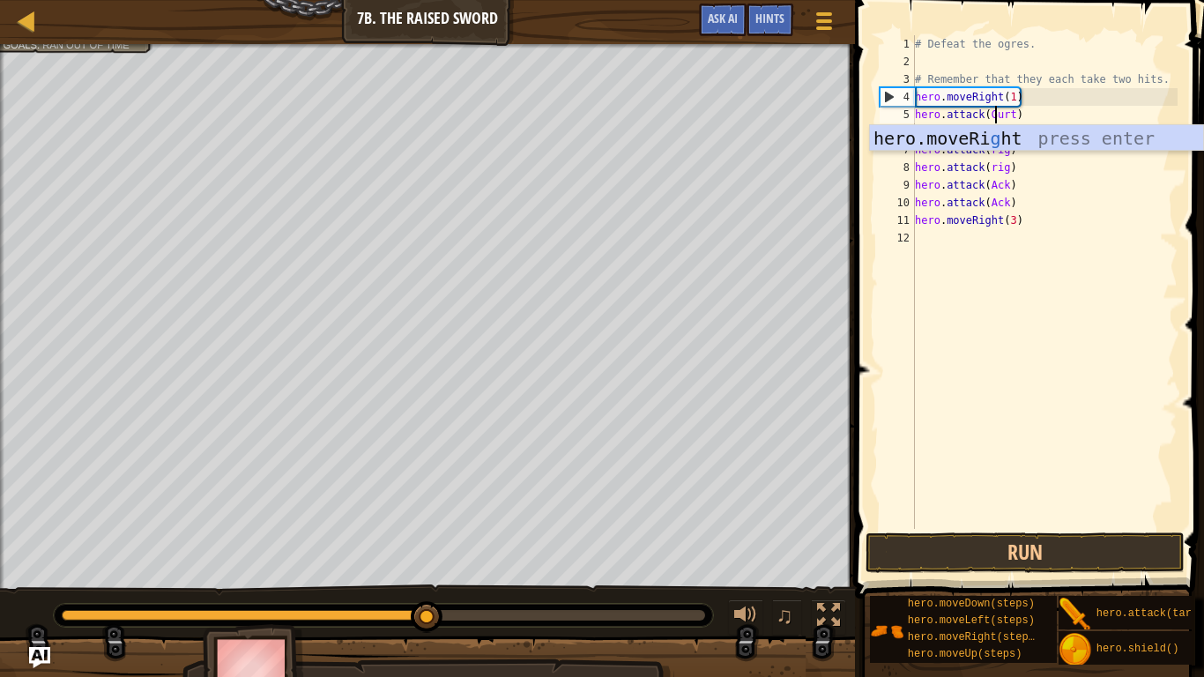
scroll to position [8, 11]
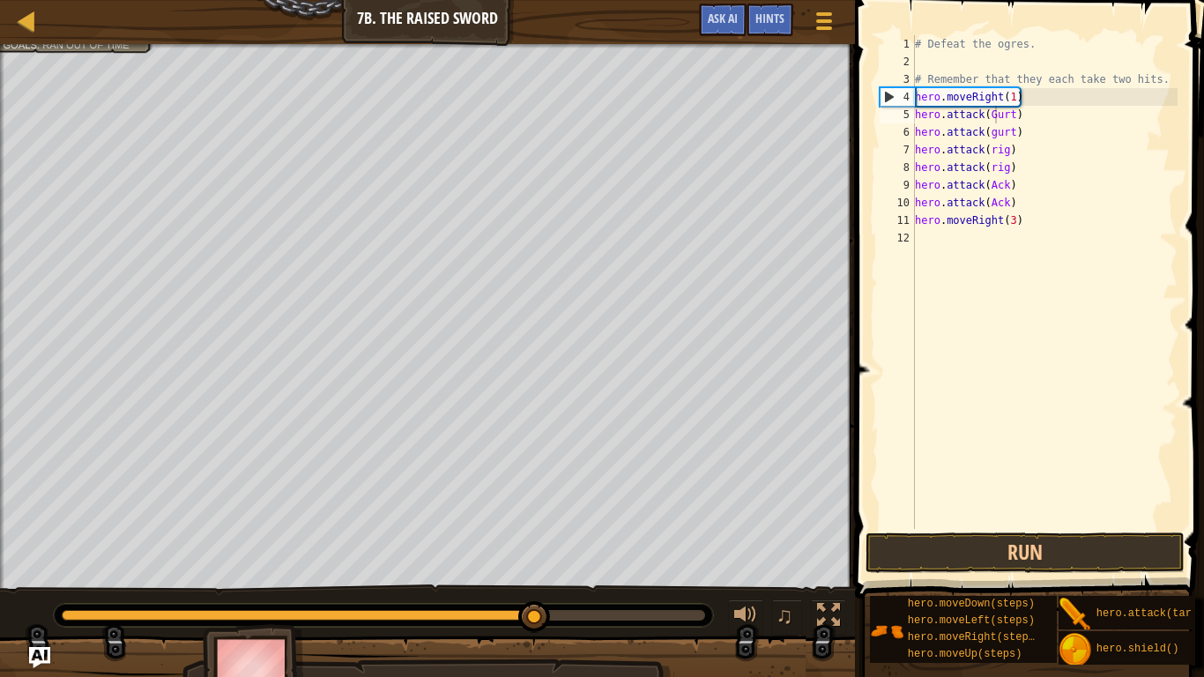
click at [1198, 302] on span at bounding box center [1031, 274] width 363 height 651
click at [919, 527] on button "Run" at bounding box center [1025, 553] width 318 height 41
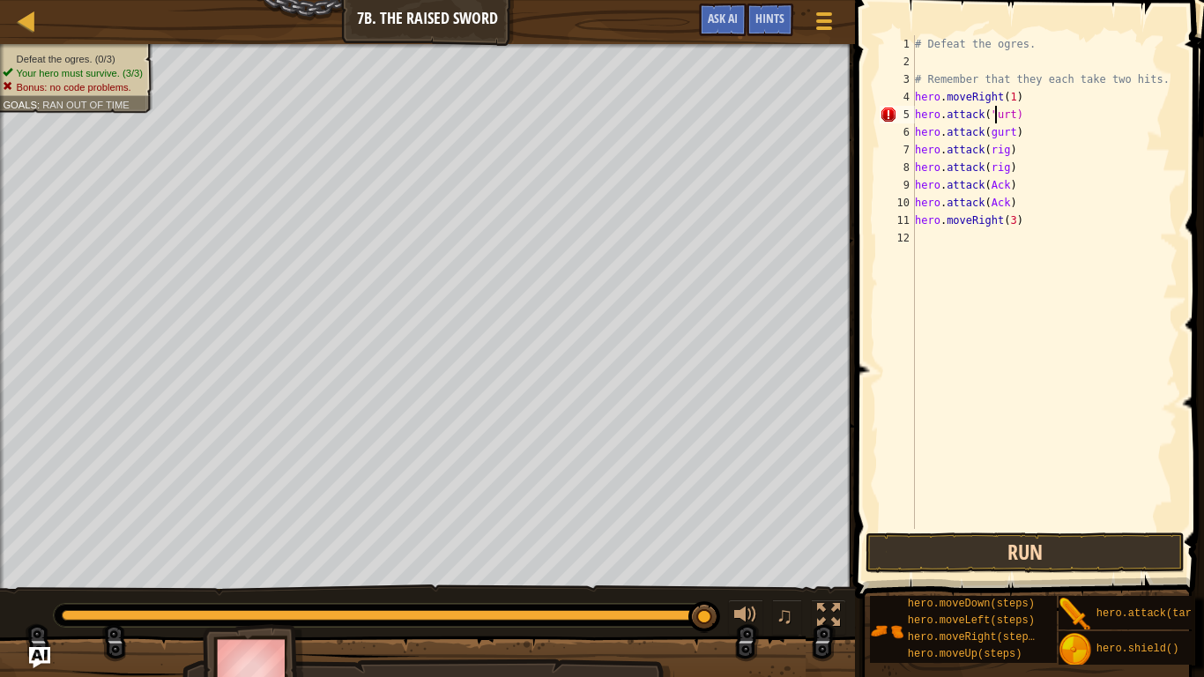
scroll to position [8, 12]
click at [1027, 113] on div "# Defeat the ogres. # Remember that they each take two hits. hero . moveRight (…" at bounding box center [1045, 299] width 266 height 529
click at [1020, 115] on div "# Defeat the ogres. # Remember that they each take two hits. hero . moveRight (…" at bounding box center [1045, 299] width 266 height 529
click at [1019, 130] on div "# Defeat the ogres. # Remember that they each take two hits. hero . moveRight (…" at bounding box center [1045, 299] width 266 height 529
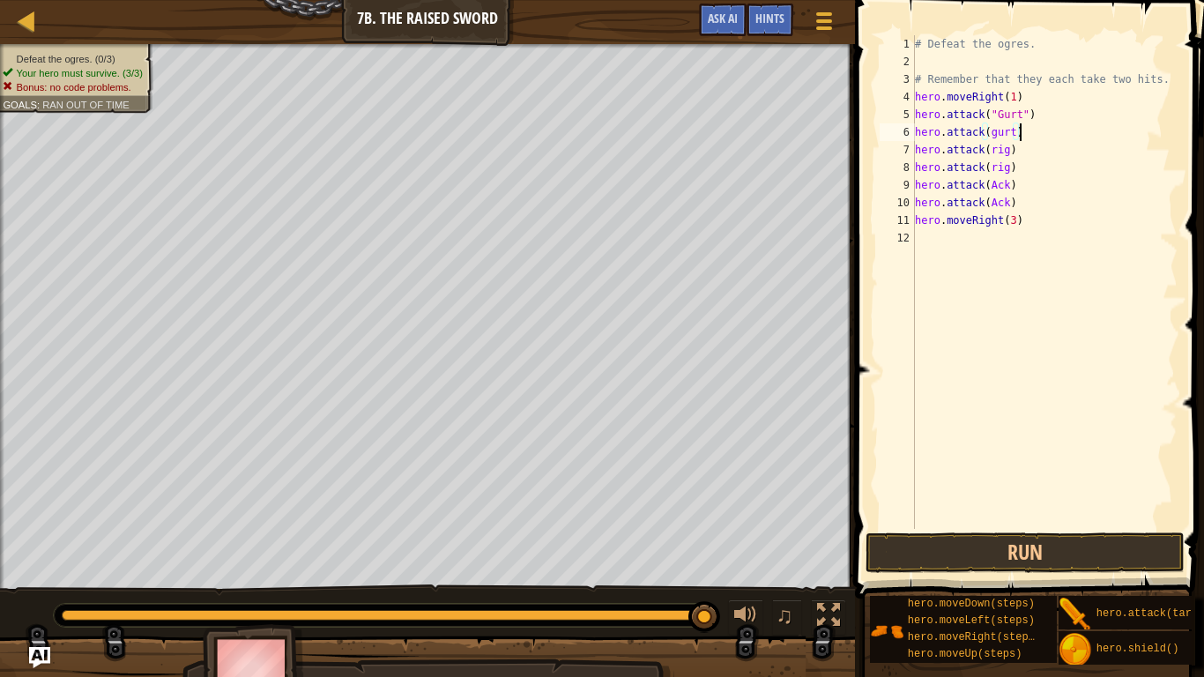
scroll to position [8, 14]
click at [1013, 130] on div "# Defeat the ogres. # Remember that they each take two hits. hero . moveRight (…" at bounding box center [1045, 299] width 266 height 529
click at [994, 131] on div "# Defeat the ogres. # Remember that they each take two hits. hero . moveRight (…" at bounding box center [1045, 299] width 266 height 529
click at [988, 136] on div "# Defeat the ogres. # Remember that they each take two hits. hero . moveRight (…" at bounding box center [1045, 299] width 266 height 529
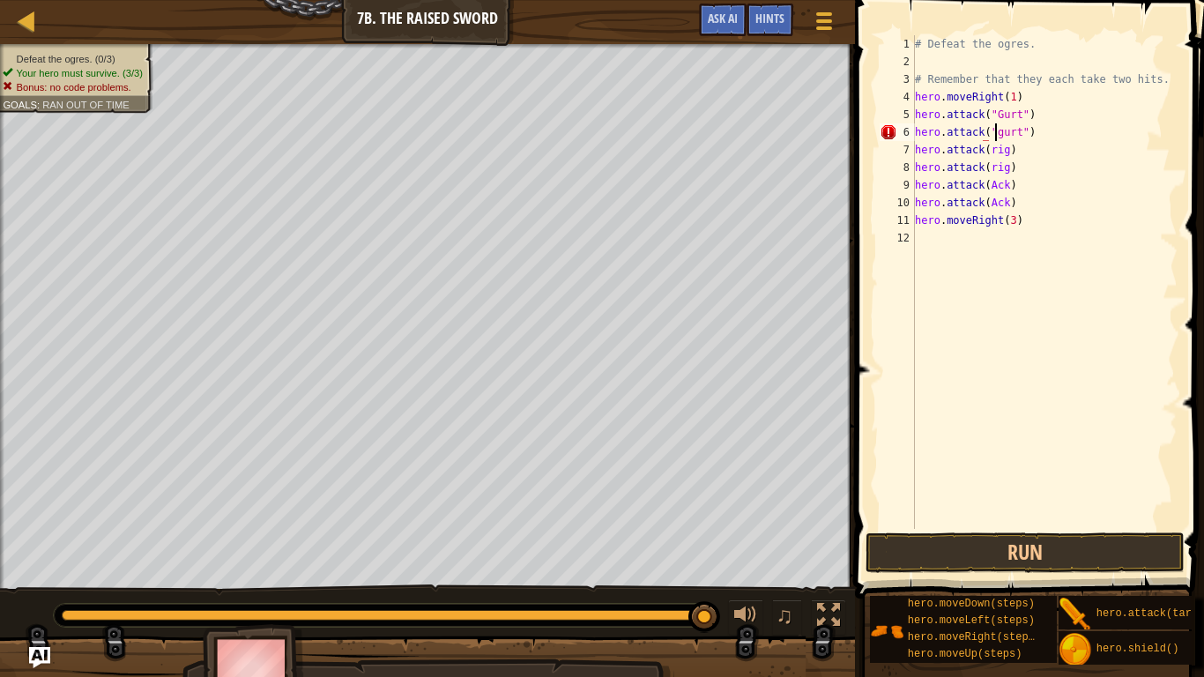
scroll to position [8, 11]
click at [990, 156] on div "# Defeat the ogres. # Remember that they each take two hits. hero . moveRight (…" at bounding box center [1045, 299] width 266 height 529
click at [1042, 160] on div "# Defeat the ogres. # Remember that they each take two hits. hero . moveRight (…" at bounding box center [1045, 299] width 266 height 529
type textarea "hero.moveRight(3)"
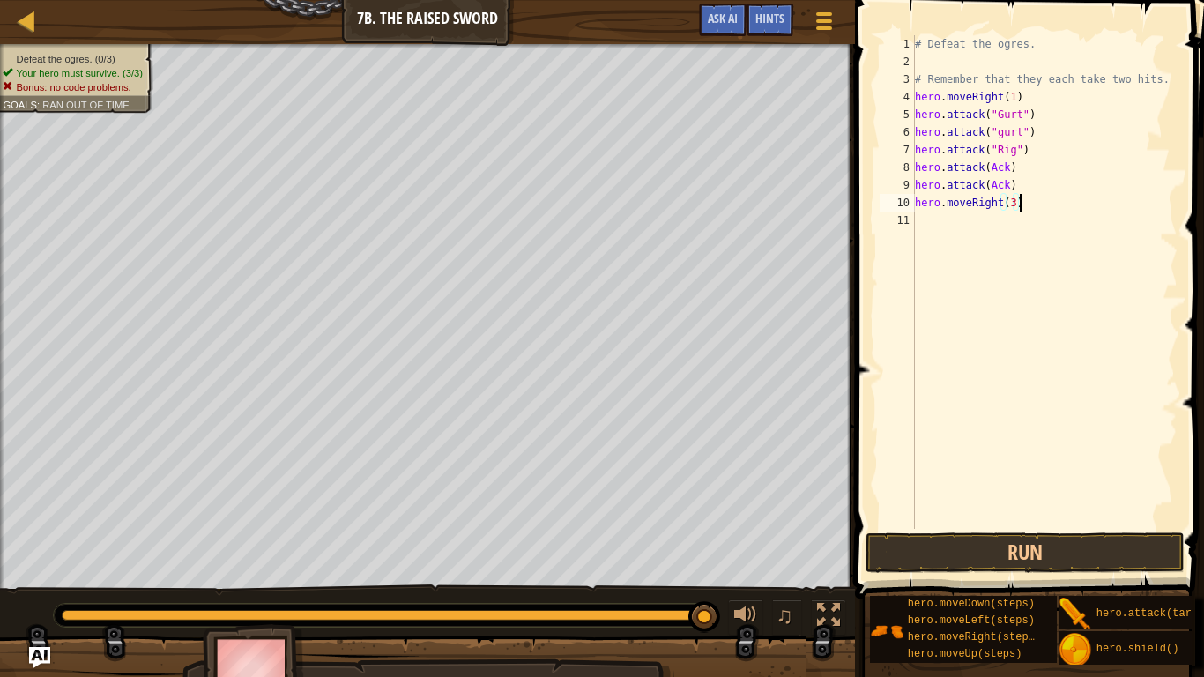
click at [1044, 204] on div "# Defeat the ogres. # Remember that they each take two hits. hero . moveRight (…" at bounding box center [1045, 299] width 266 height 529
click at [920, 207] on div "# Defeat the ogres. # Remember that they each take two hits. hero . moveRight (…" at bounding box center [1045, 299] width 266 height 529
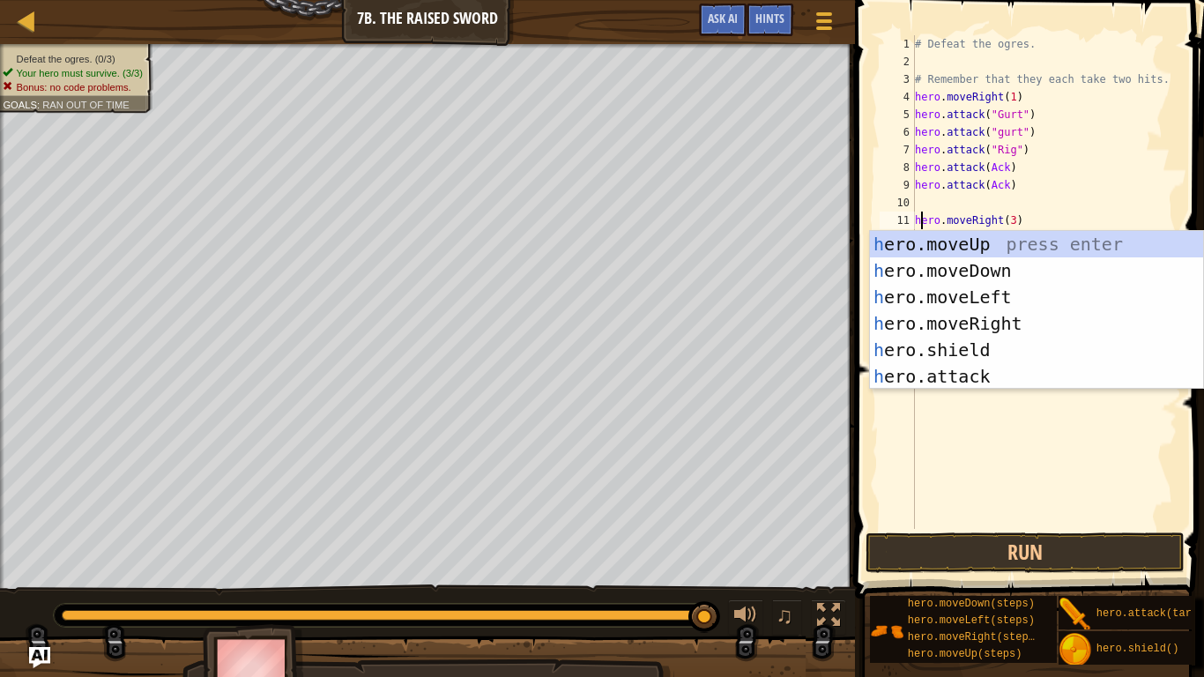
scroll to position [8, 1]
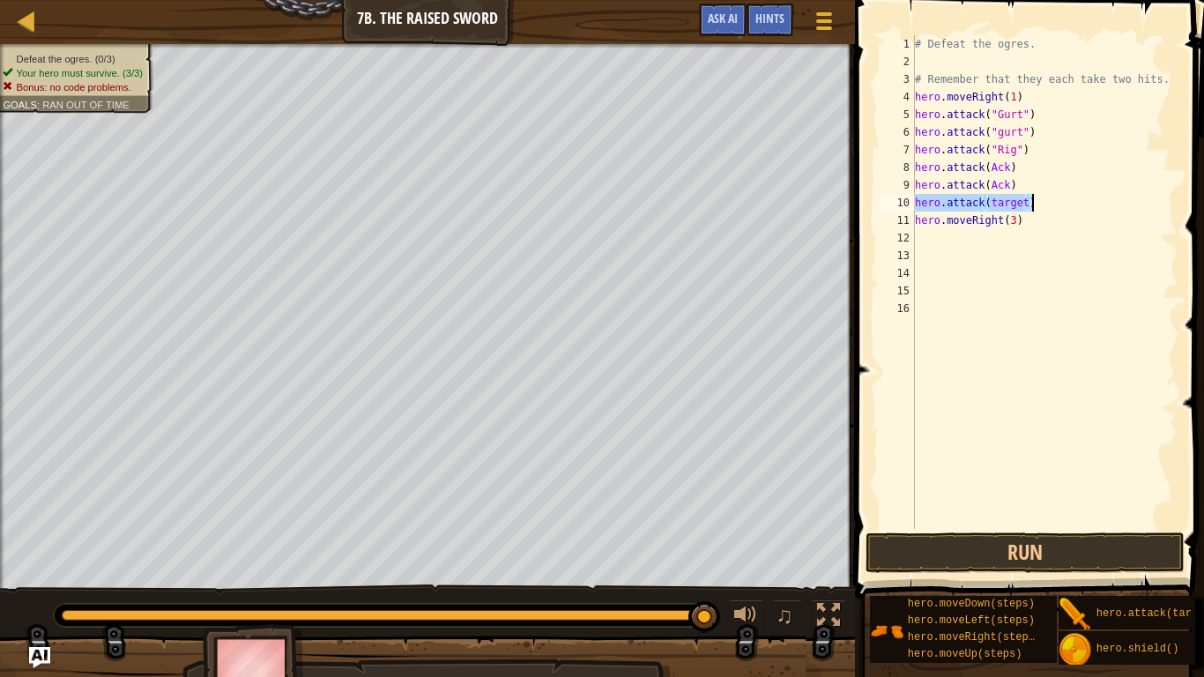
click at [1027, 198] on div "# Defeat the ogres. # Remember that they each take two hits. hero . moveRight (…" at bounding box center [1045, 282] width 266 height 494
click at [988, 185] on div "# Defeat the ogres. # Remember that they each take two hits. hero . moveRight (…" at bounding box center [1045, 299] width 266 height 529
click at [992, 175] on div "# Defeat the ogres. # Remember that they each take two hits. hero . moveRight (…" at bounding box center [1045, 299] width 266 height 529
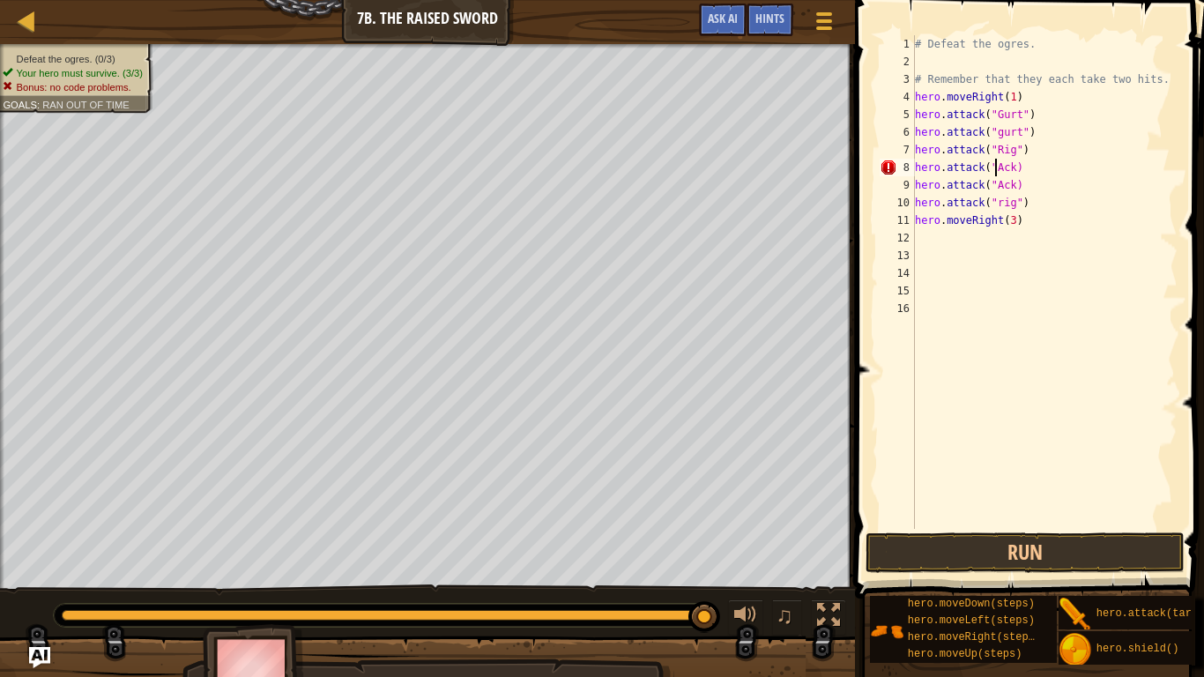
click at [1018, 165] on div "# Defeat the ogres. # Remember that they each take two hits. hero . moveRight (…" at bounding box center [1045, 299] width 266 height 529
click at [1013, 165] on div "# Defeat the ogres. # Remember that they each take two hits. hero . moveRight (…" at bounding box center [1045, 299] width 266 height 529
click at [1016, 183] on div "# Defeat the ogres. # Remember that they each take two hits. hero . moveRight (…" at bounding box center [1045, 299] width 266 height 529
type textarea "hero.attack("Ack")"
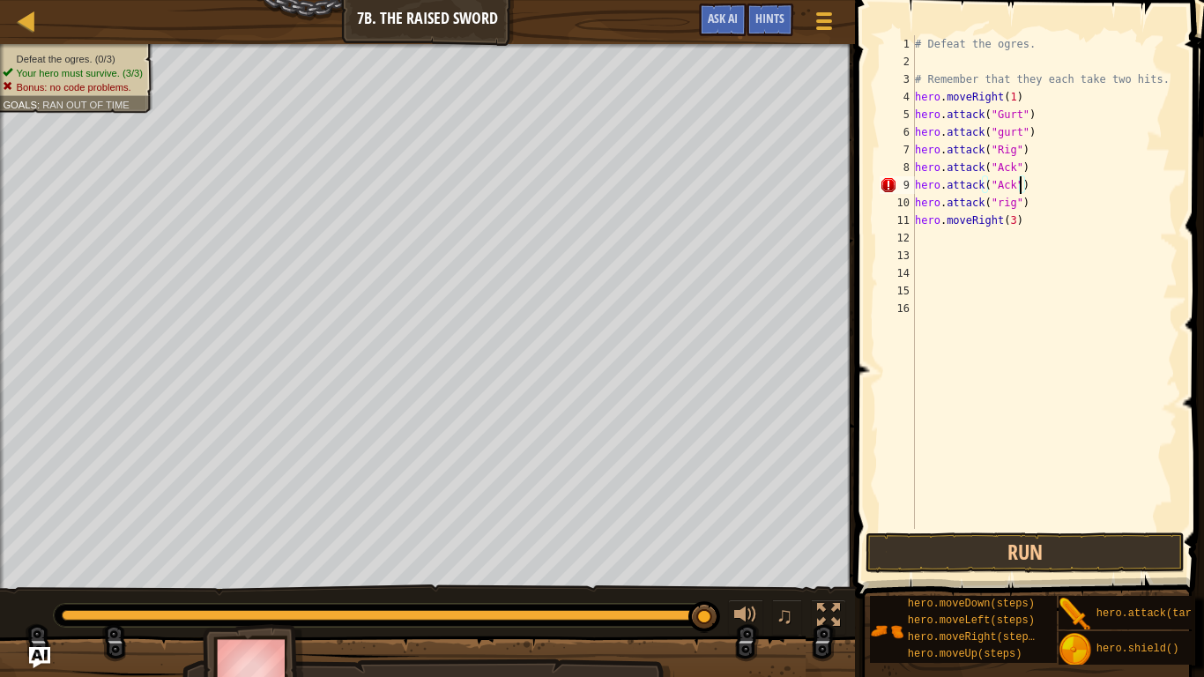
scroll to position [8, 0]
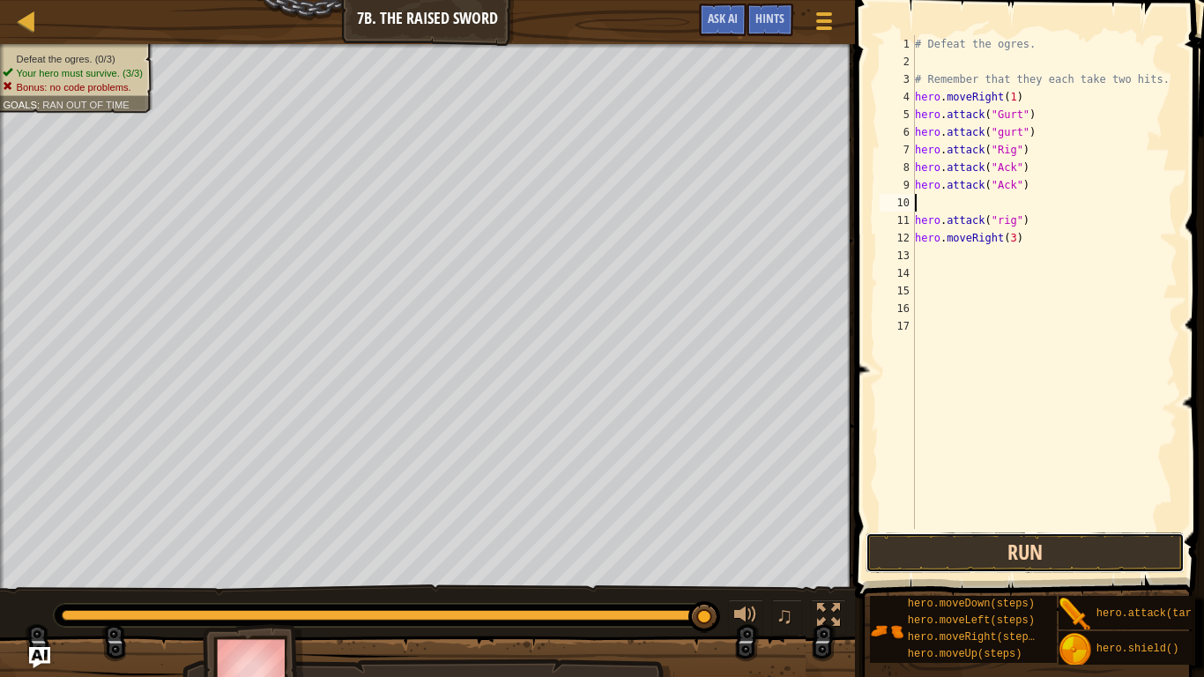
click at [1022, 527] on button "Run" at bounding box center [1025, 553] width 318 height 41
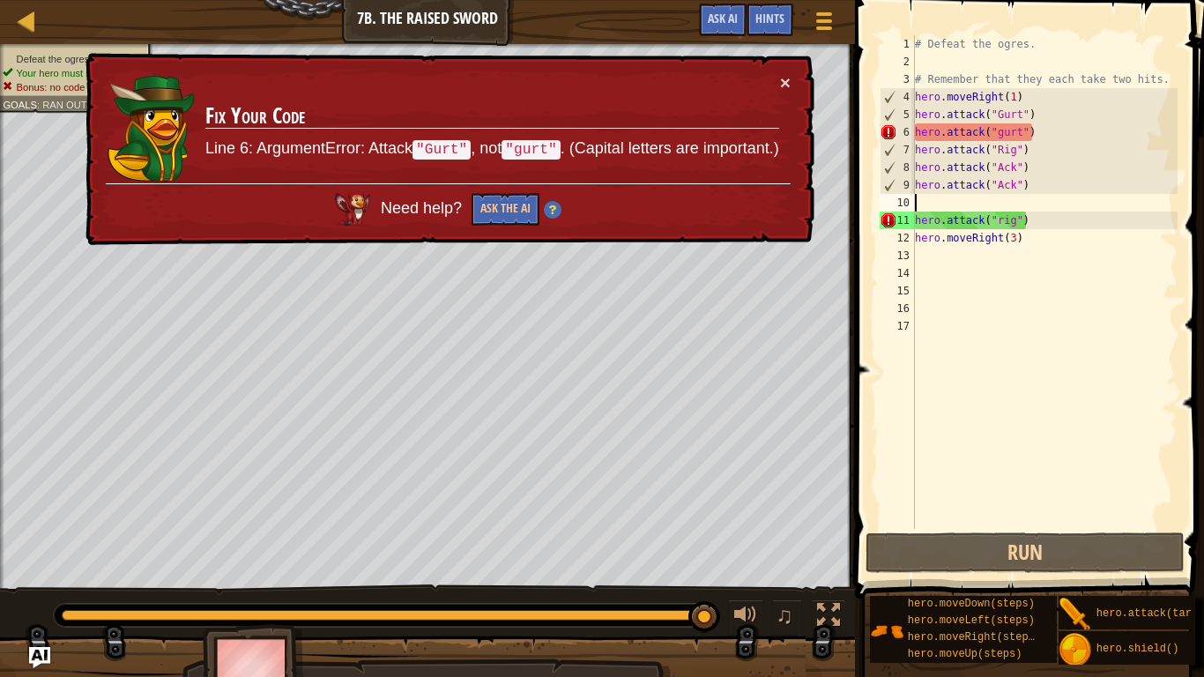
click at [1003, 133] on div "# Defeat the ogres. # Remember that they each take two hits. hero . moveRight (…" at bounding box center [1045, 299] width 266 height 529
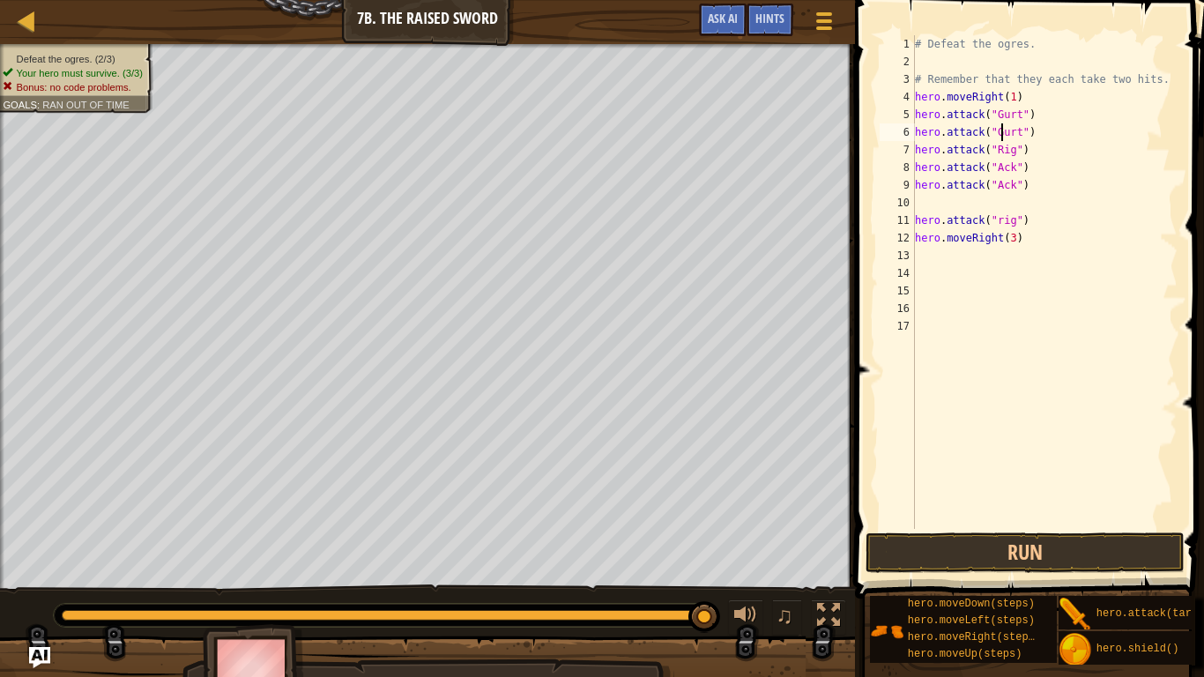
scroll to position [8, 12]
click at [1002, 227] on div "# Defeat the ogres. # Remember that they each take two hits. hero . moveRight (…" at bounding box center [1045, 299] width 266 height 529
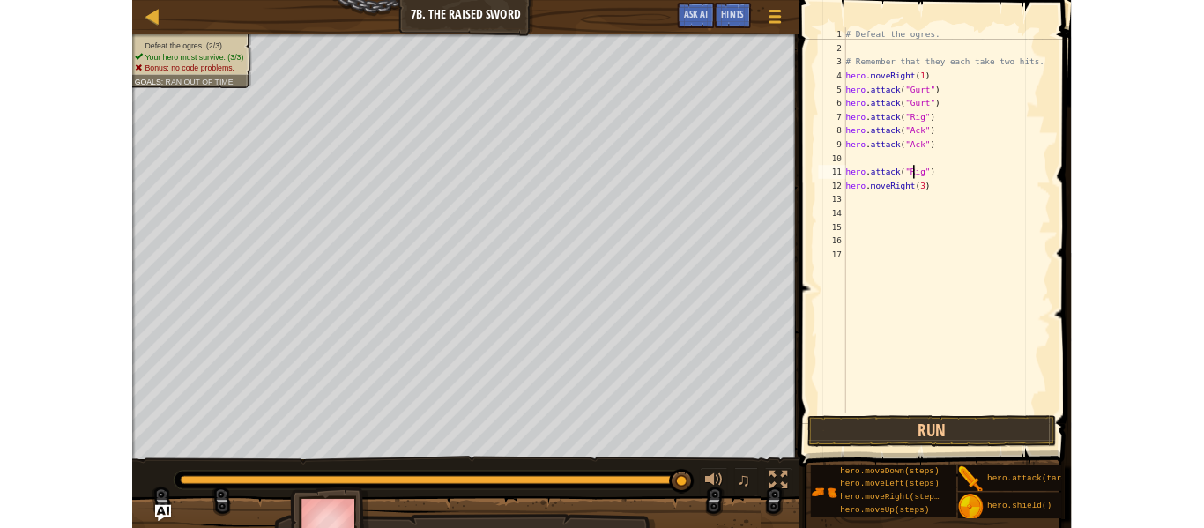
scroll to position [8, 3]
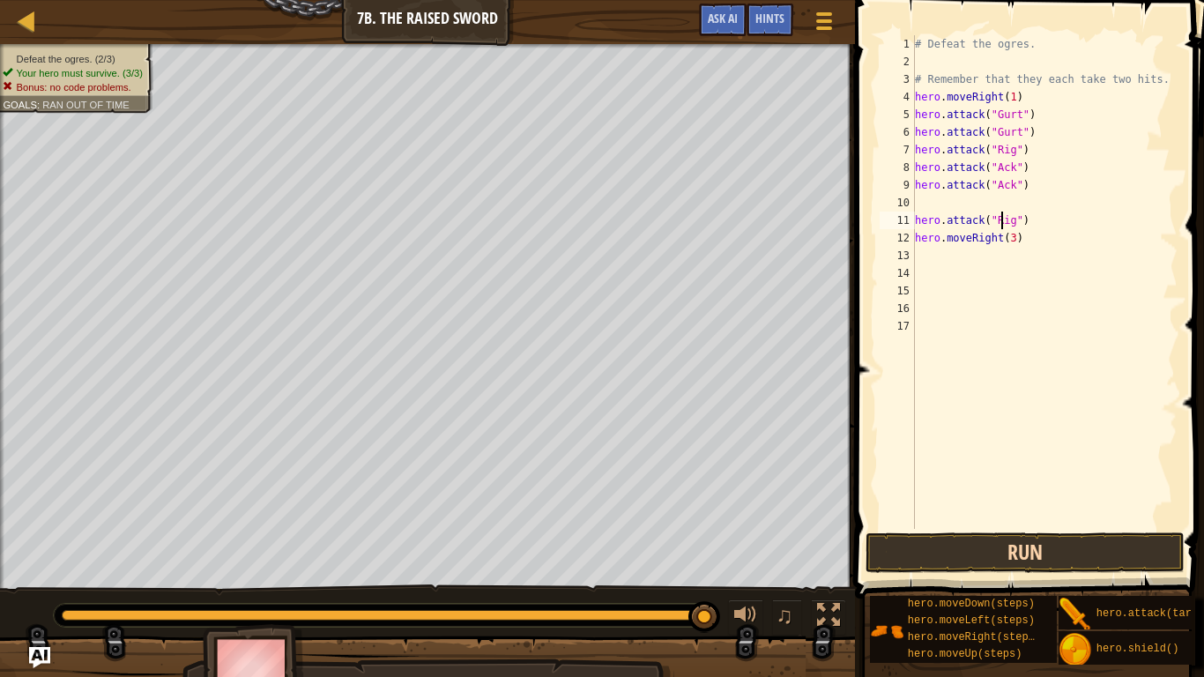
type textarea "hero.attack("Rig")"
click at [1048, 527] on button "Run" at bounding box center [1025, 553] width 318 height 41
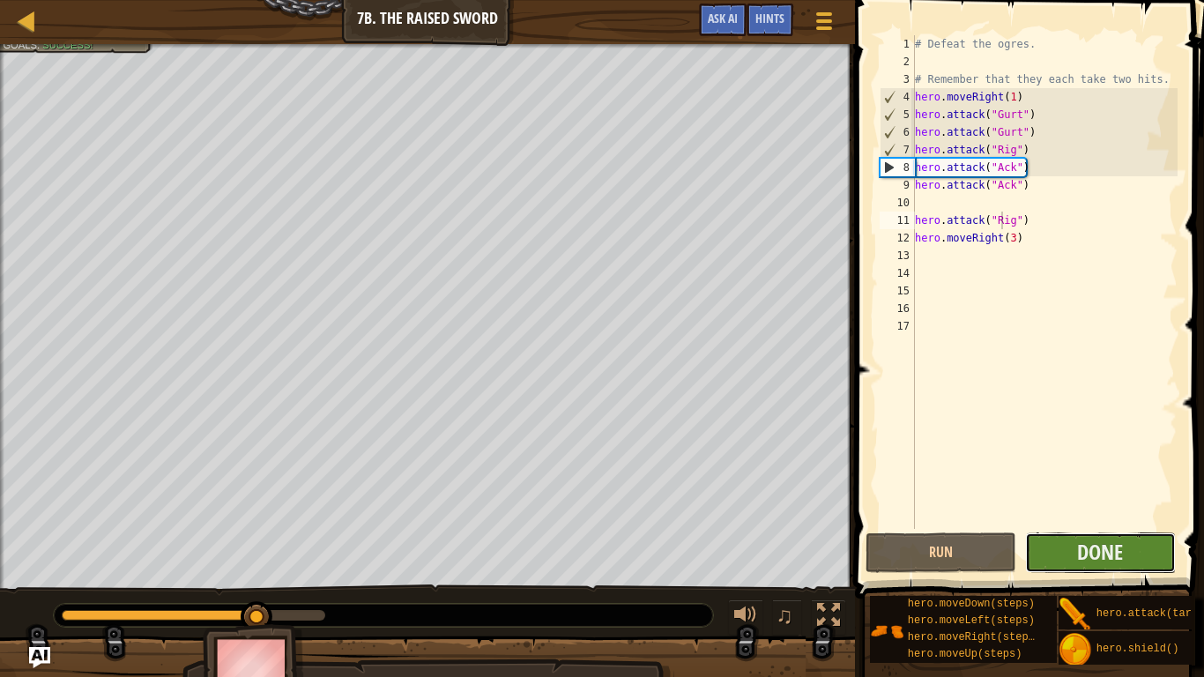
click at [1052, 527] on button "Done" at bounding box center [1100, 553] width 151 height 41
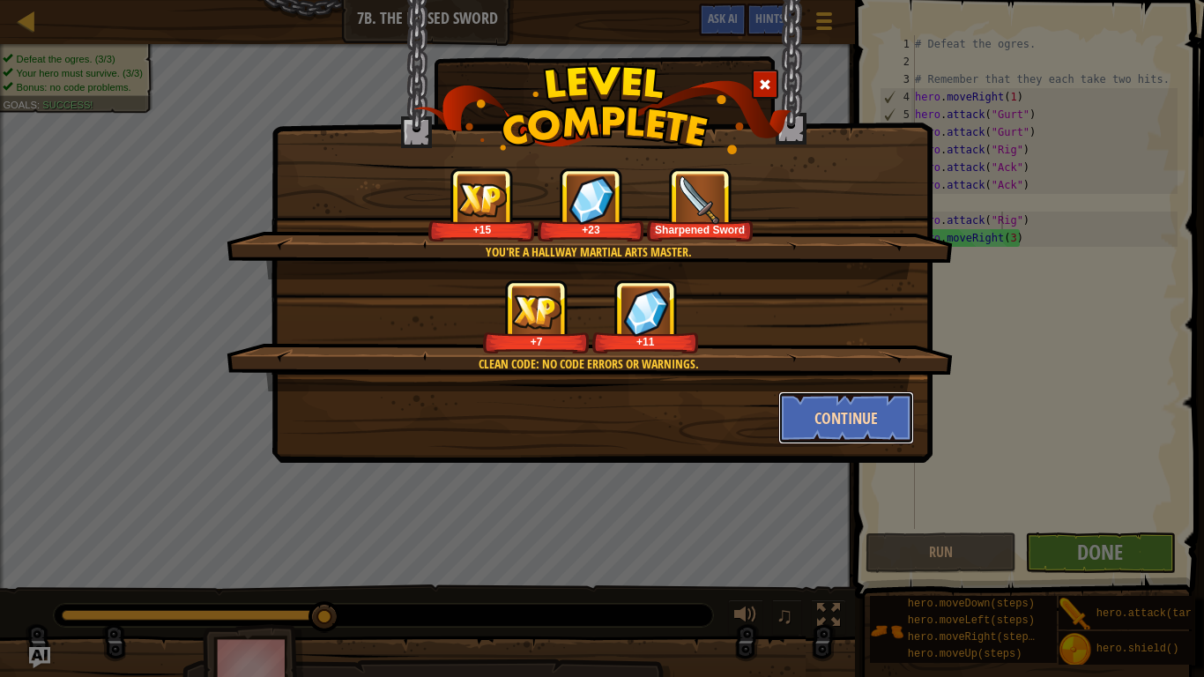
click at [899, 398] on button "Continue" at bounding box center [847, 417] width 137 height 53
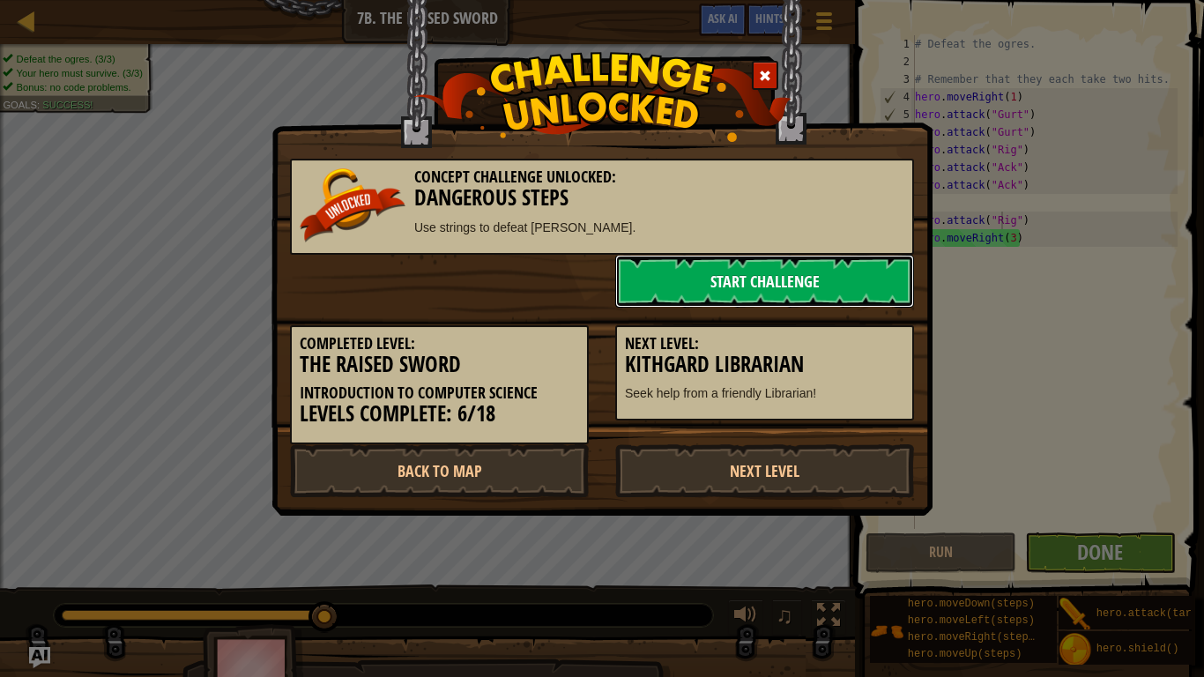
click at [682, 289] on link "Start Challenge" at bounding box center [764, 281] width 299 height 53
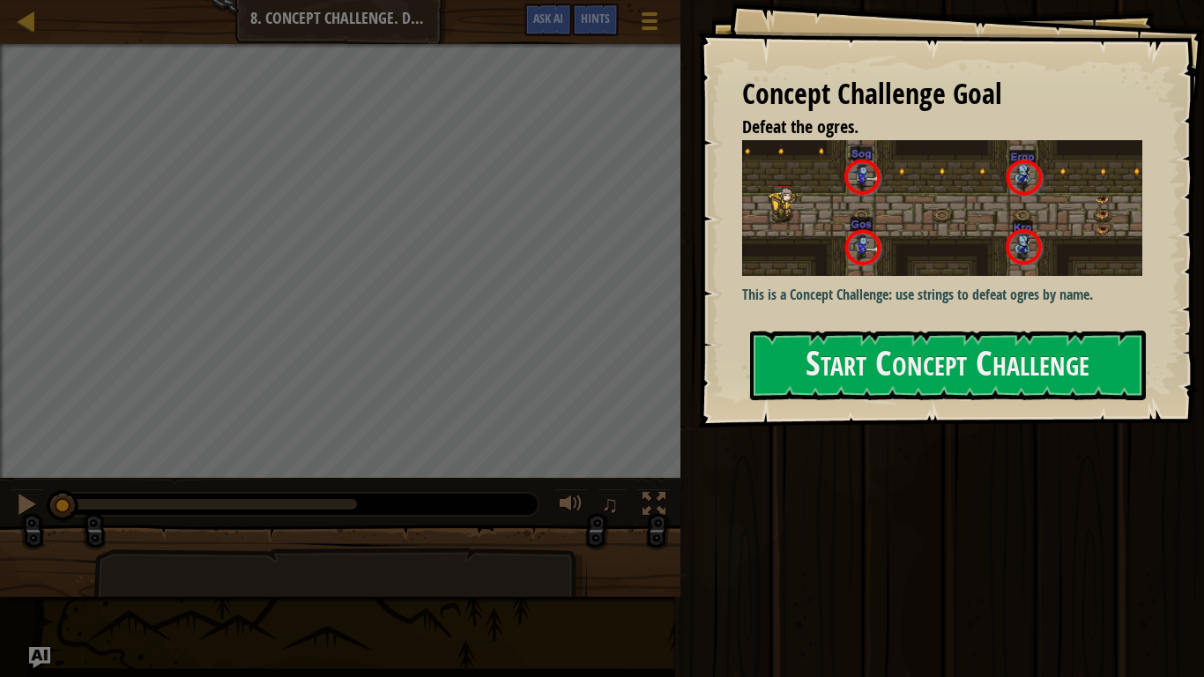
click at [1148, 403] on div "Concept Challenge Goal Defeat the ogres. This is a Concept Challenge: use strin…" at bounding box center [951, 214] width 506 height 428
